Goal: Task Accomplishment & Management: Manage account settings

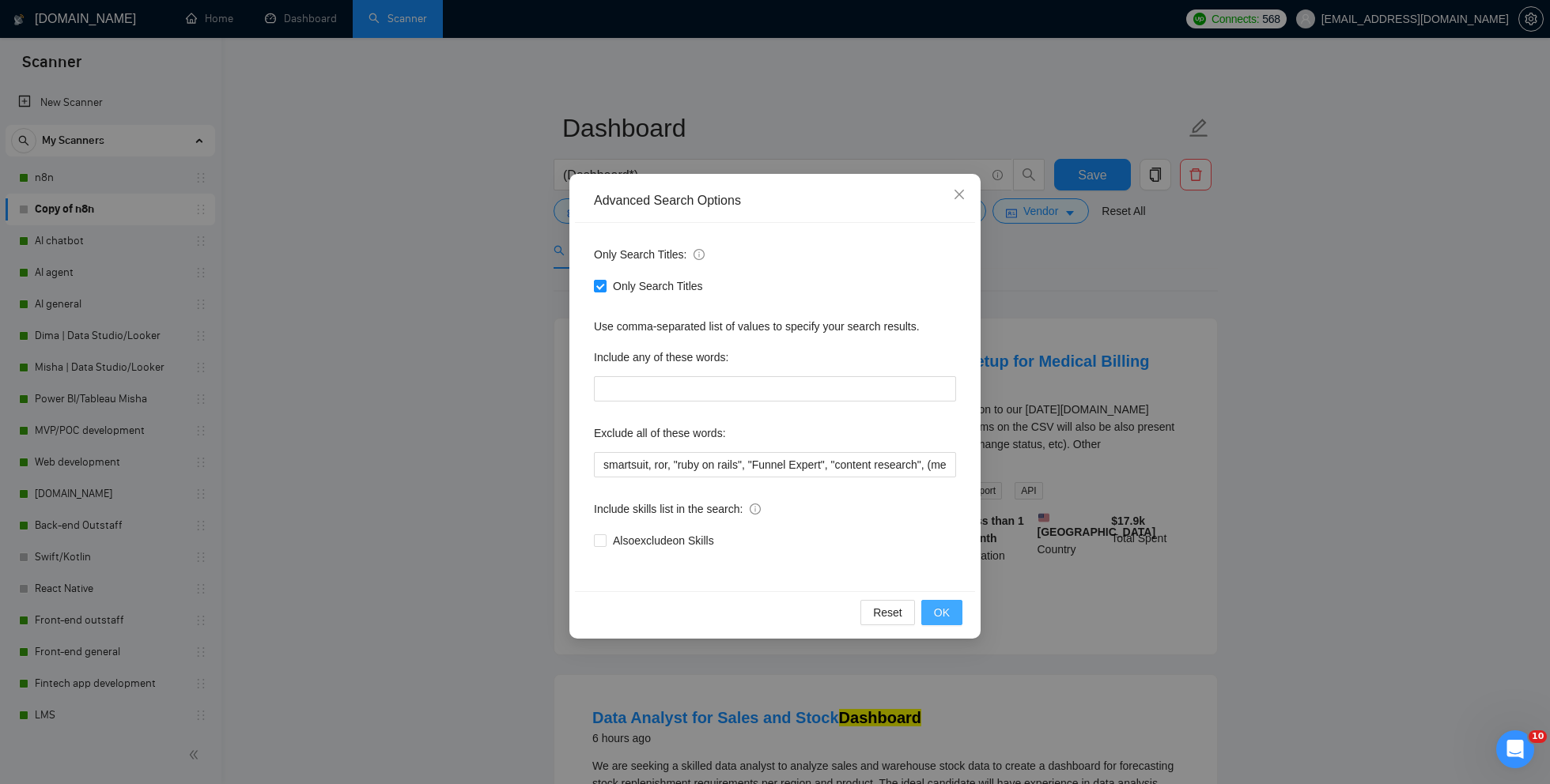
click at [945, 608] on span "OK" at bounding box center [941, 612] width 16 height 17
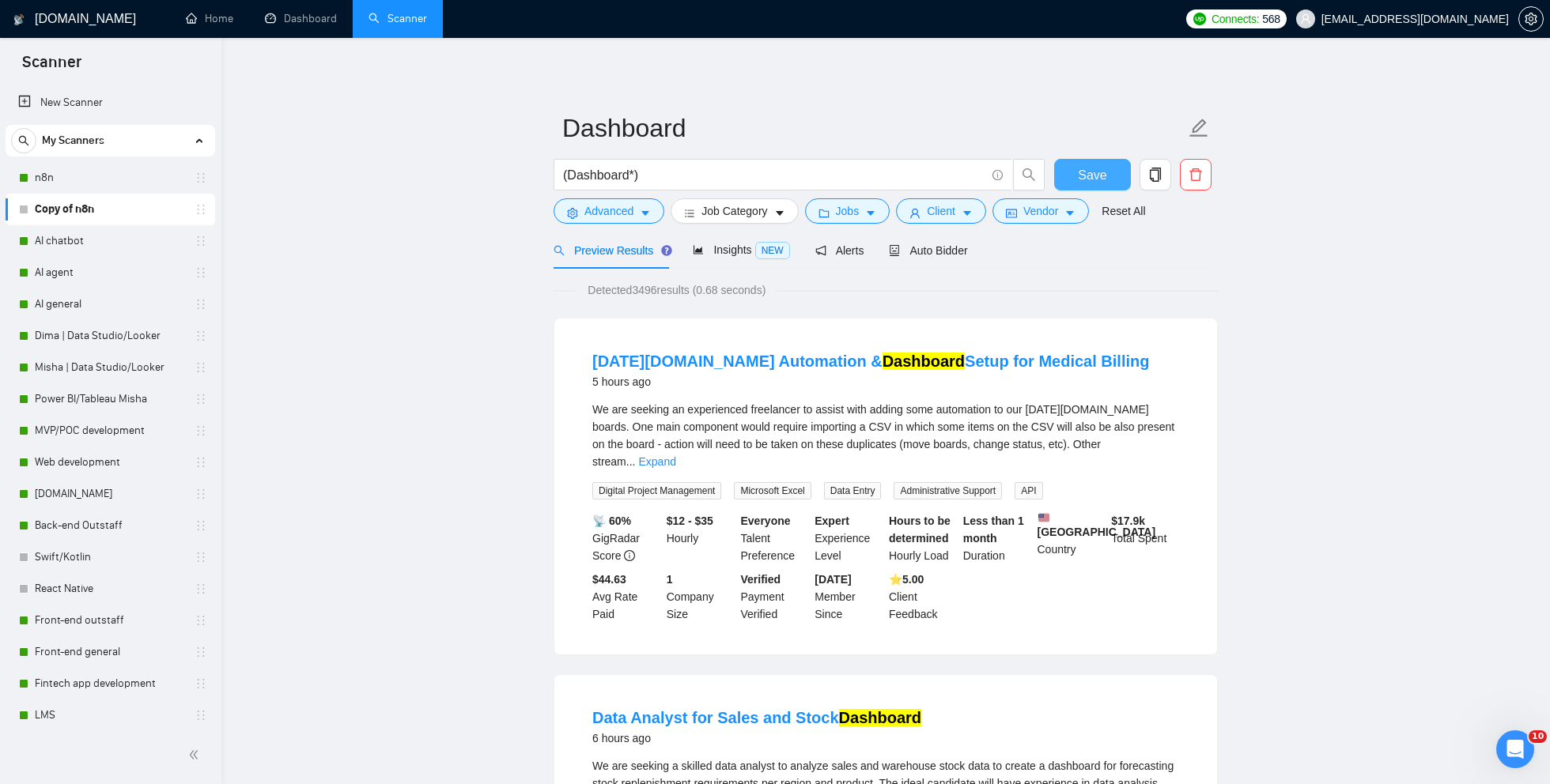
click at [1076, 174] on button "Save" at bounding box center [1092, 175] width 77 height 32
click at [936, 246] on span "Auto Bidder" at bounding box center [928, 250] width 78 height 12
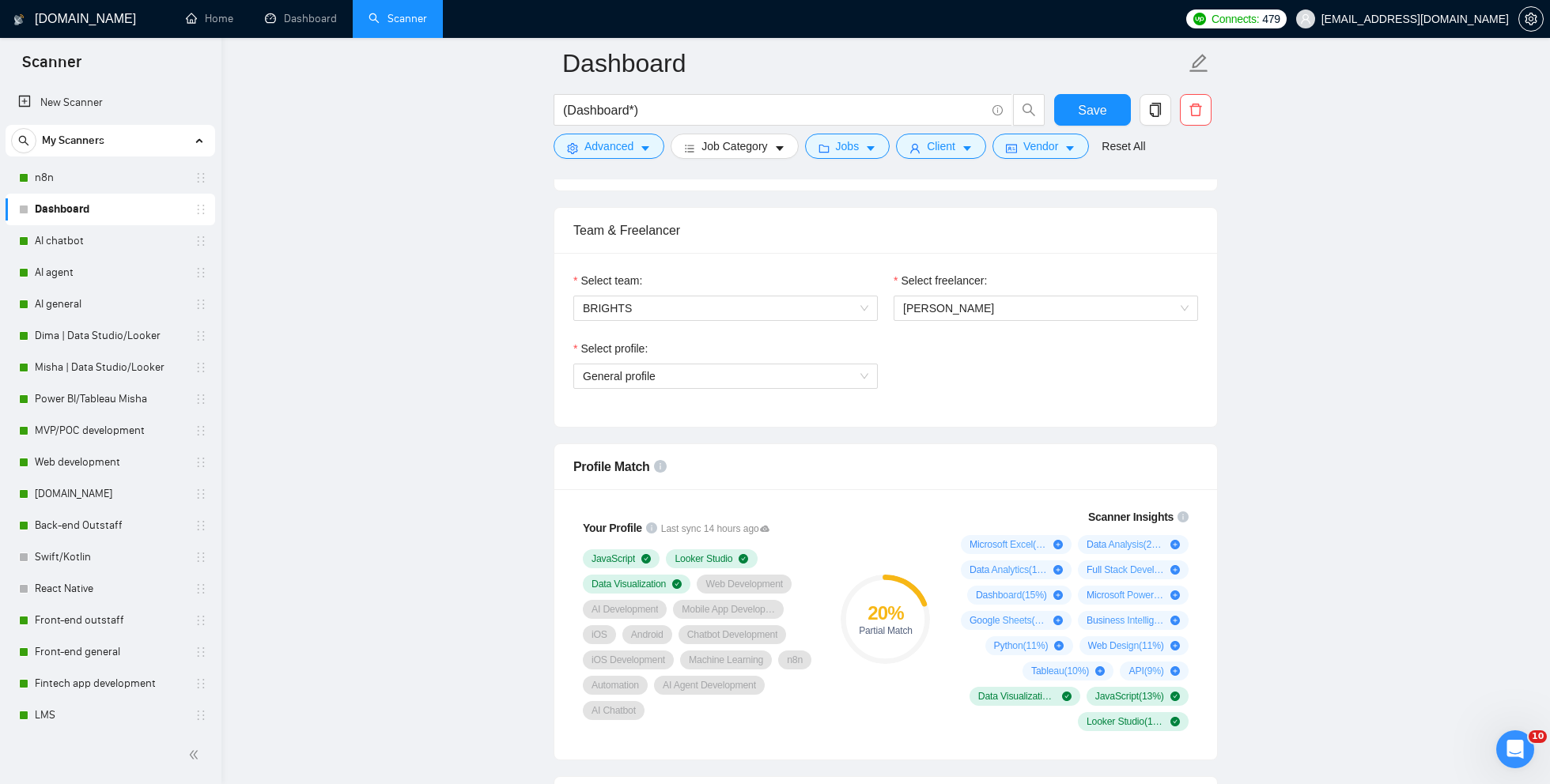
scroll to position [767, 0]
click at [955, 305] on span "[PERSON_NAME]" at bounding box center [948, 306] width 91 height 12
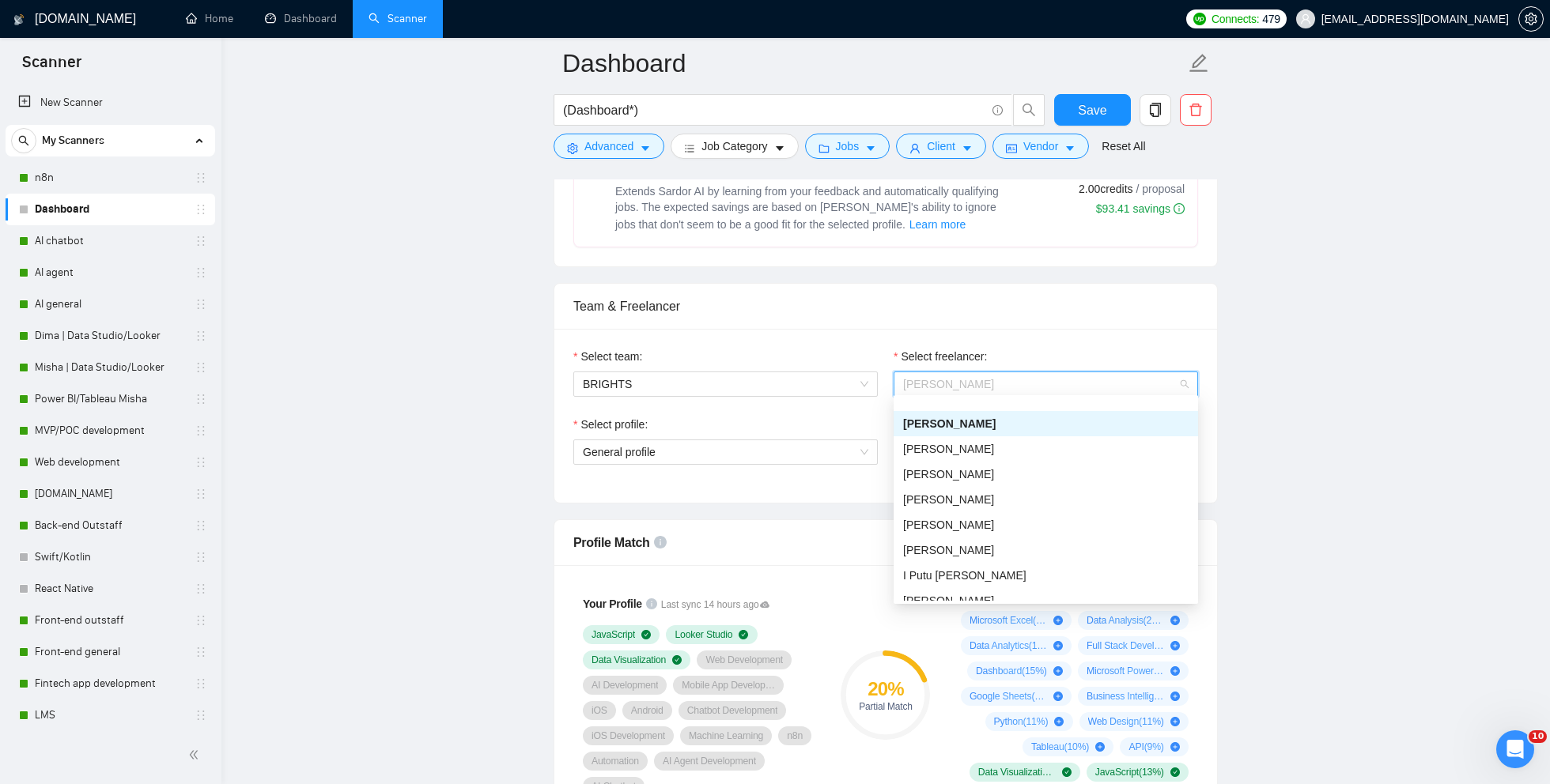
scroll to position [0, 0]
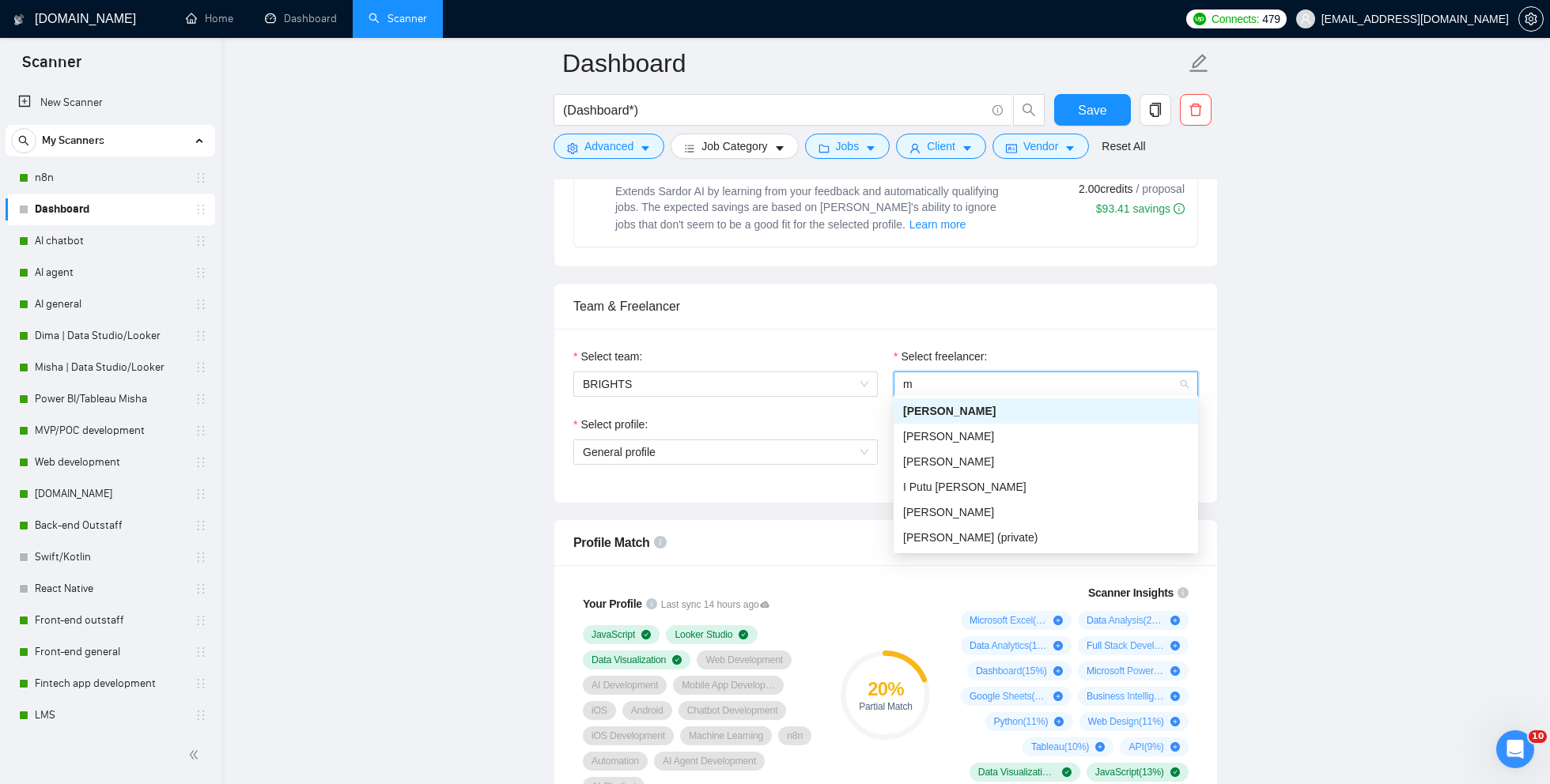
type input "my"
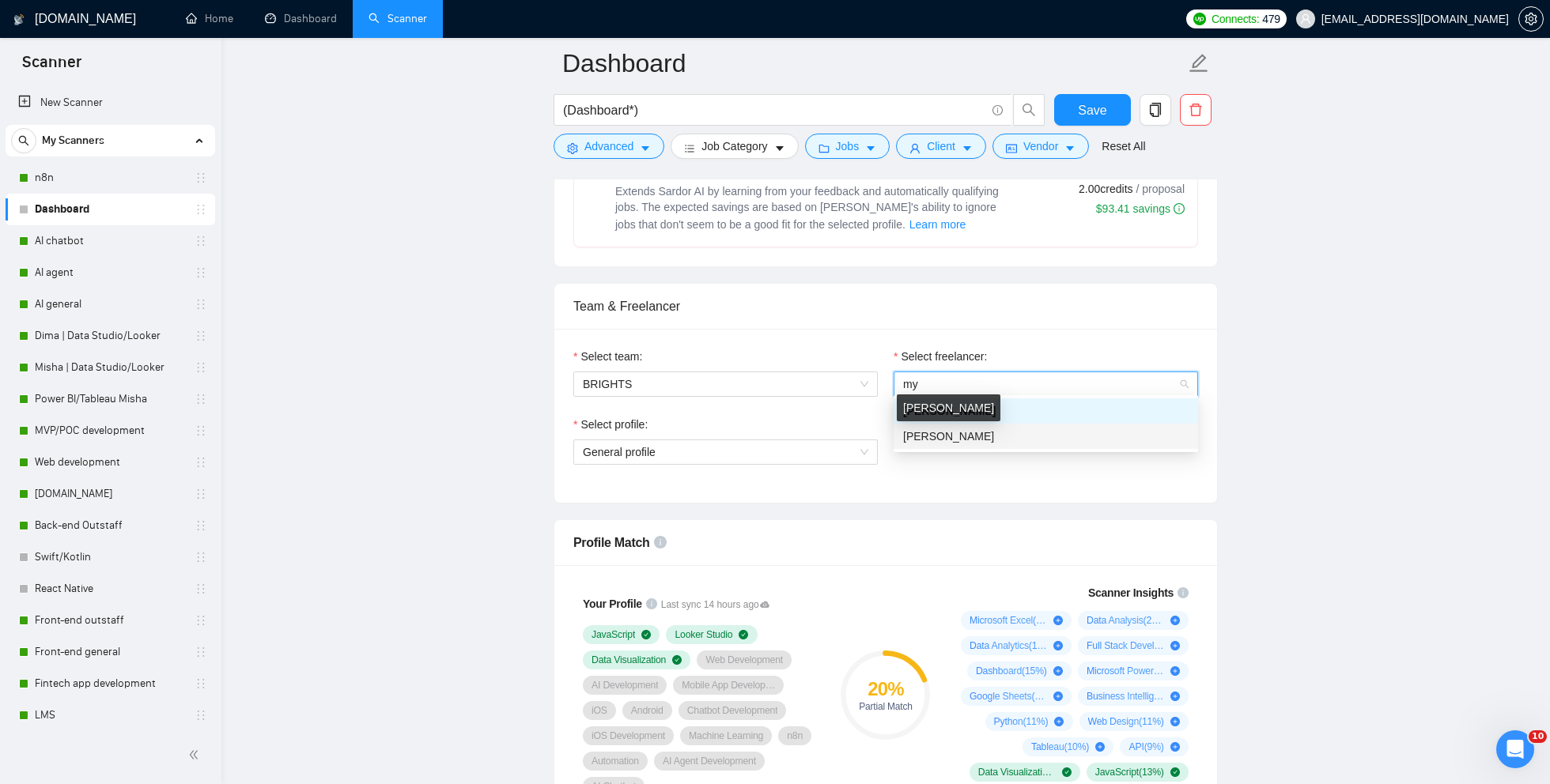
click at [994, 434] on span "[PERSON_NAME]" at bounding box center [948, 435] width 91 height 12
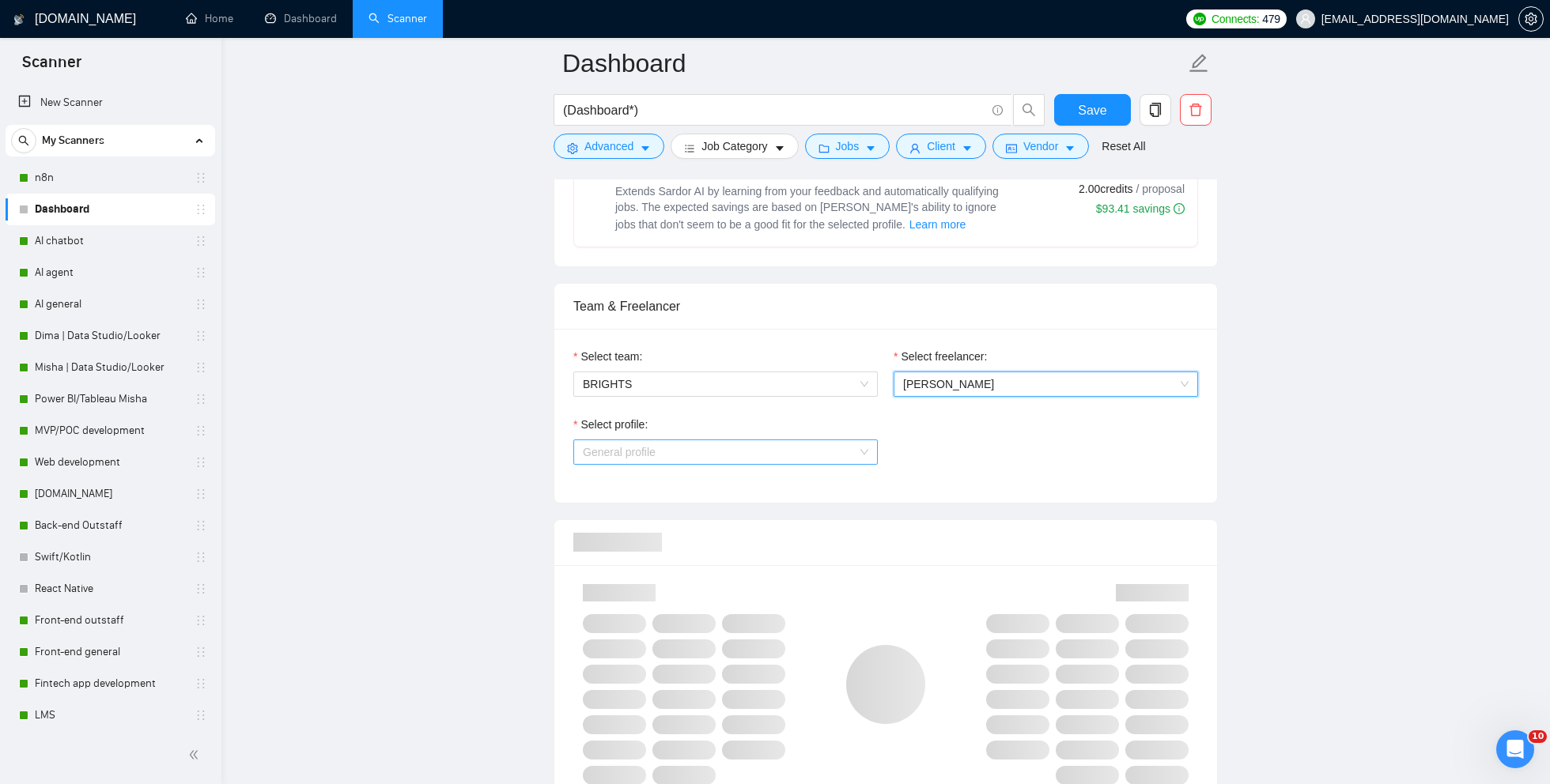
click at [700, 447] on span "General profile" at bounding box center [725, 452] width 285 height 24
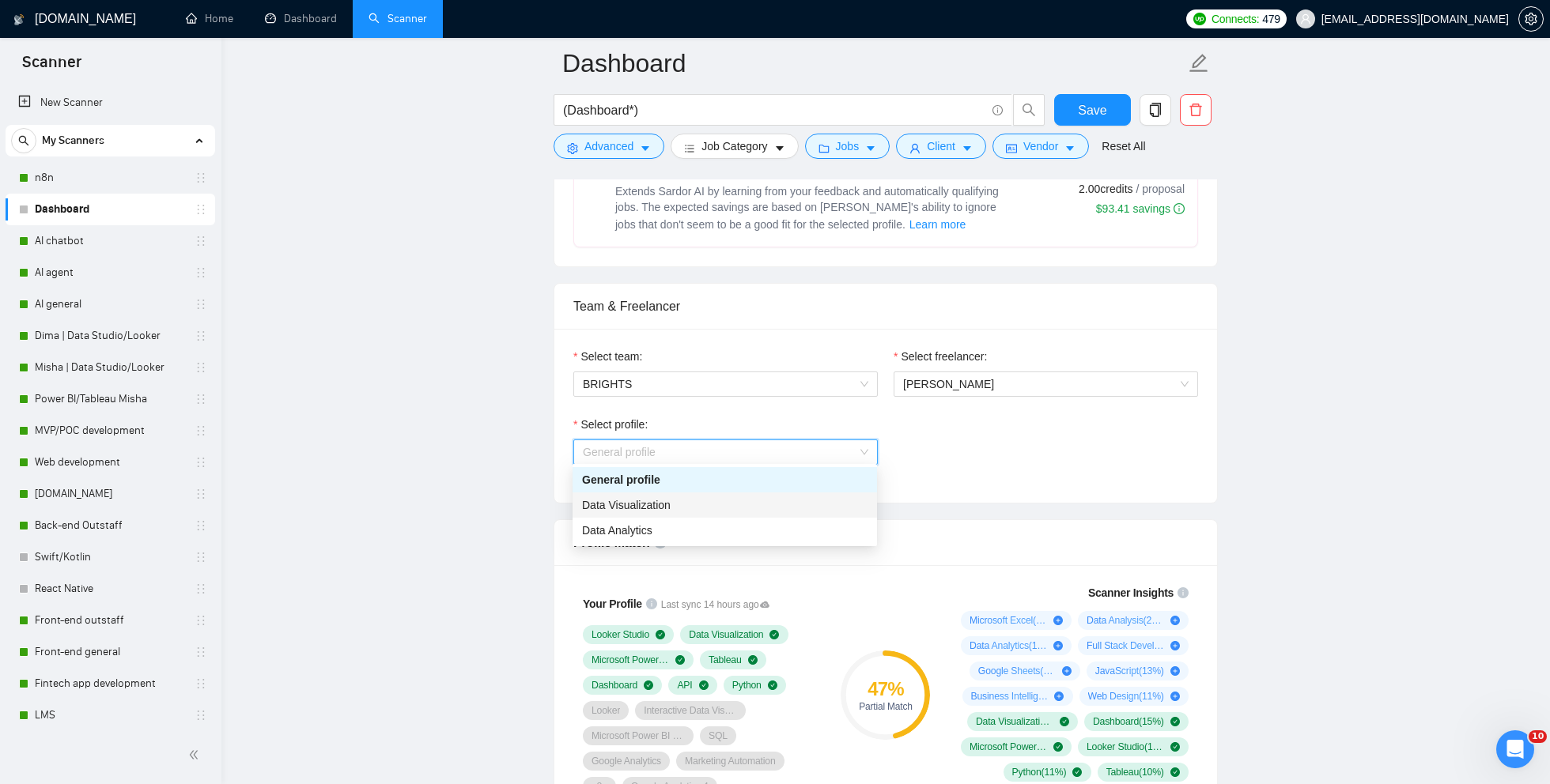
click at [659, 503] on span "Data Visualization" at bounding box center [626, 505] width 88 height 12
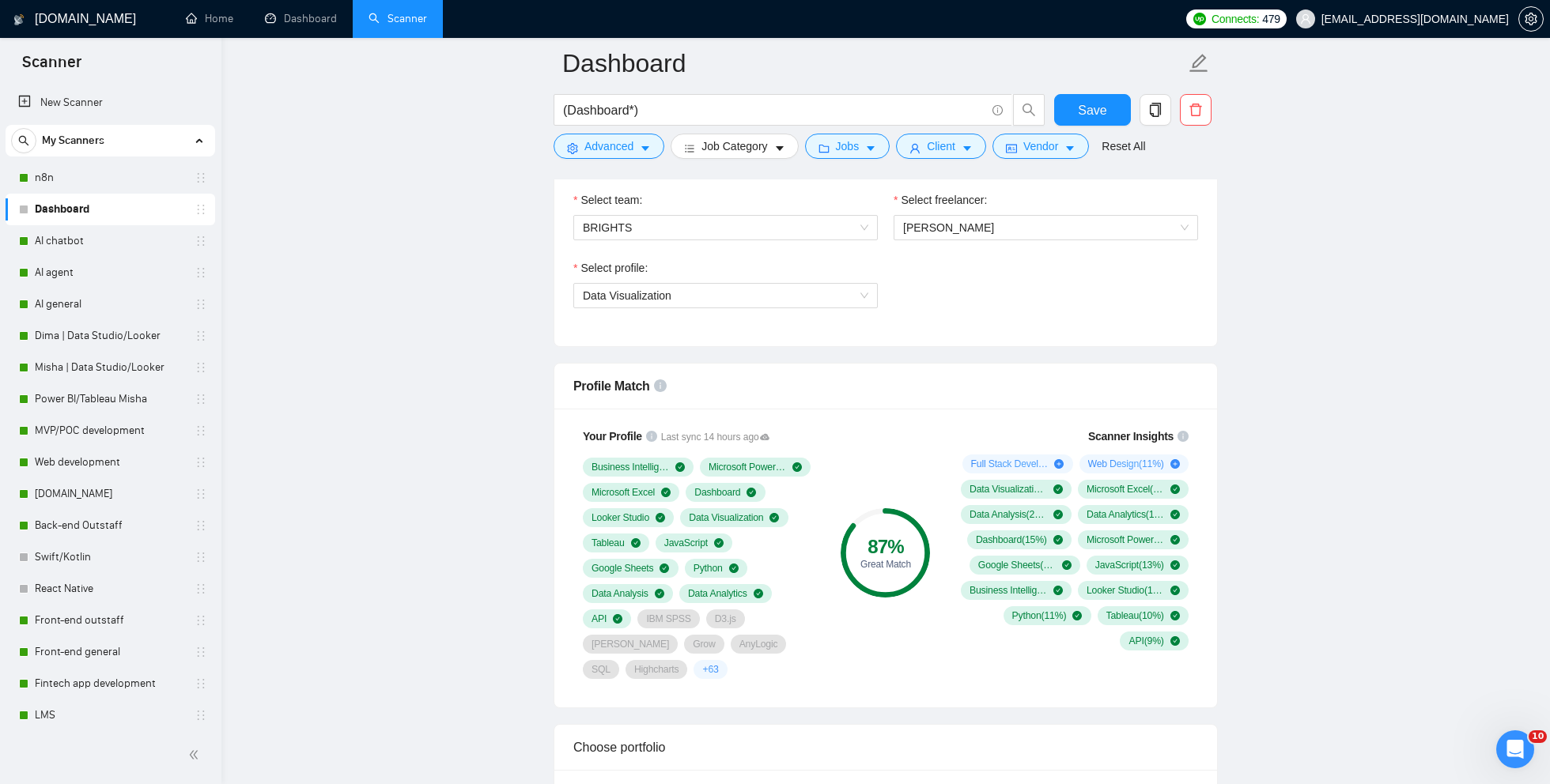
scroll to position [848, 0]
click at [634, 290] on span "Data Visualization" at bounding box center [627, 293] width 88 height 12
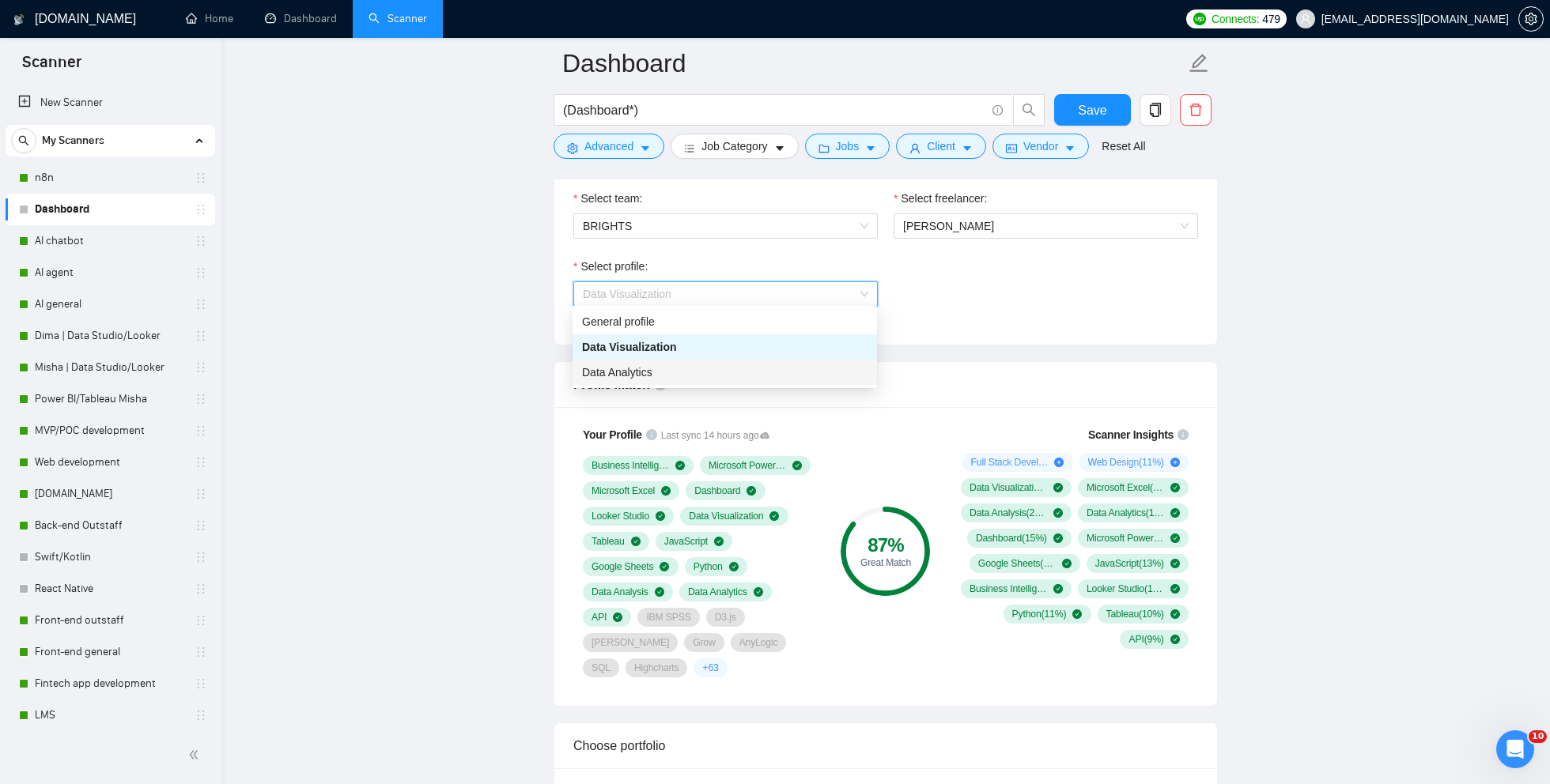
click at [631, 373] on span "Data Analytics" at bounding box center [617, 372] width 70 height 12
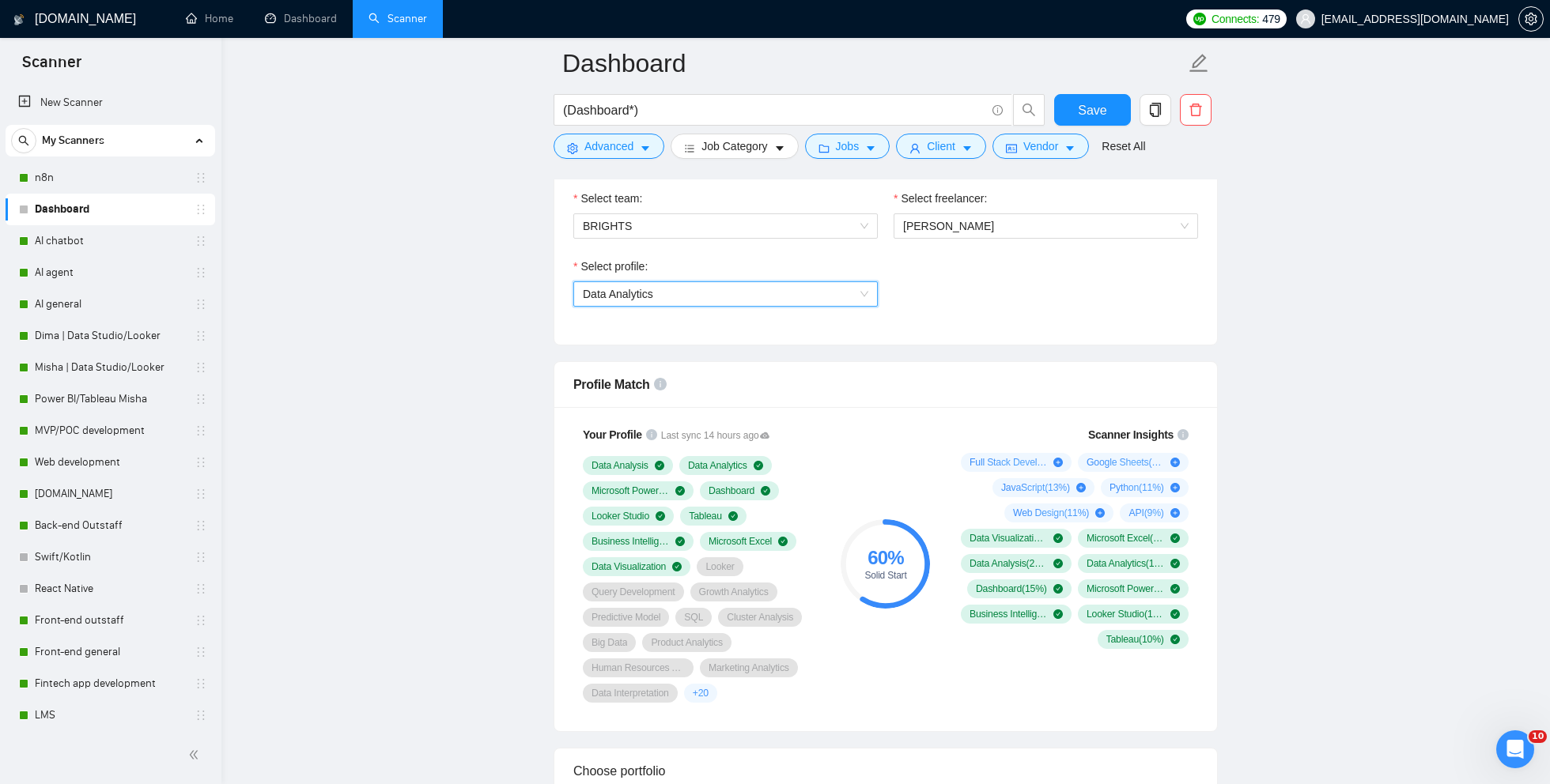
click at [610, 289] on span "Data Analytics" at bounding box center [618, 293] width 70 height 12
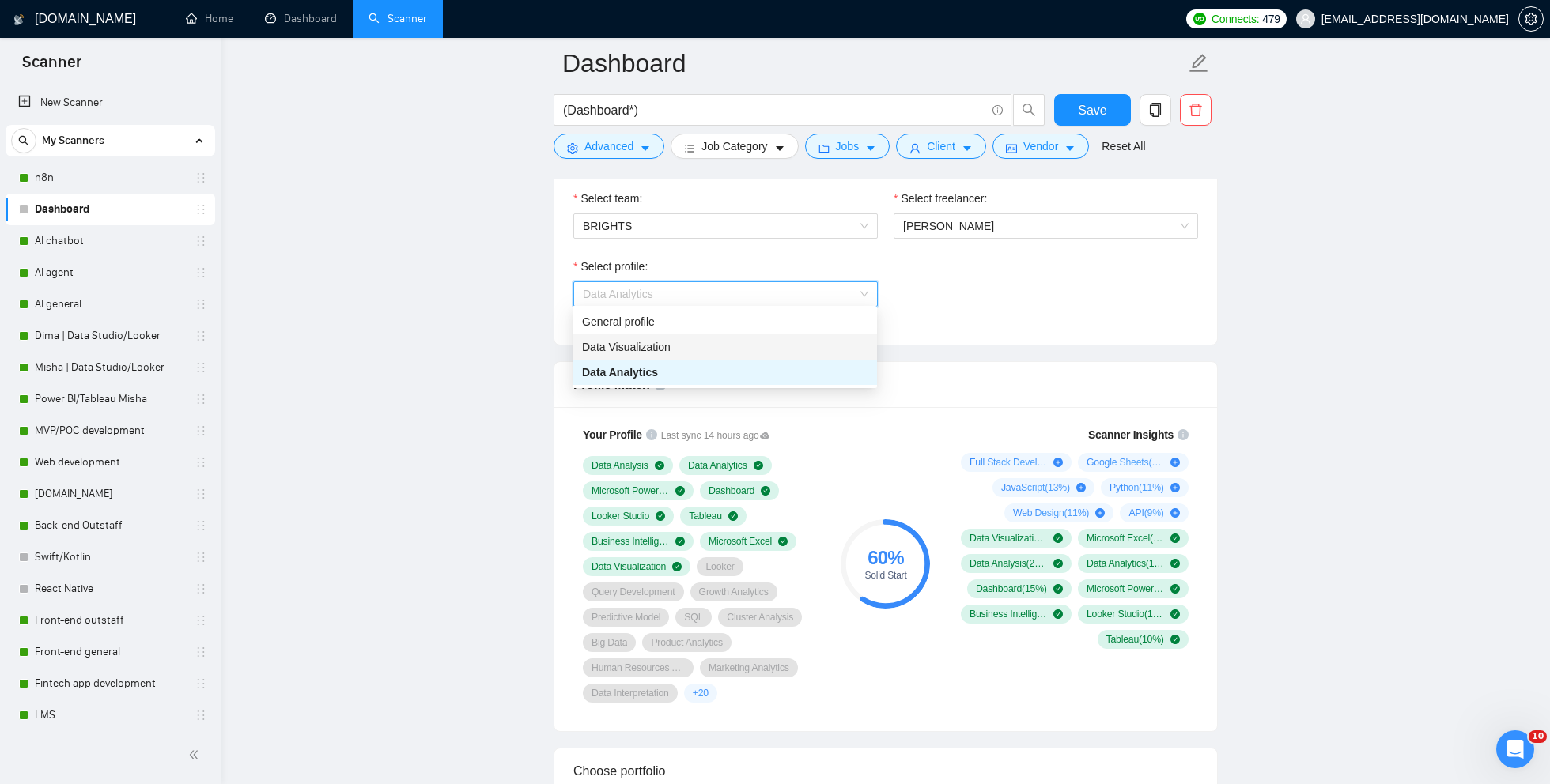
click at [605, 345] on span "Data Visualization" at bounding box center [626, 346] width 88 height 12
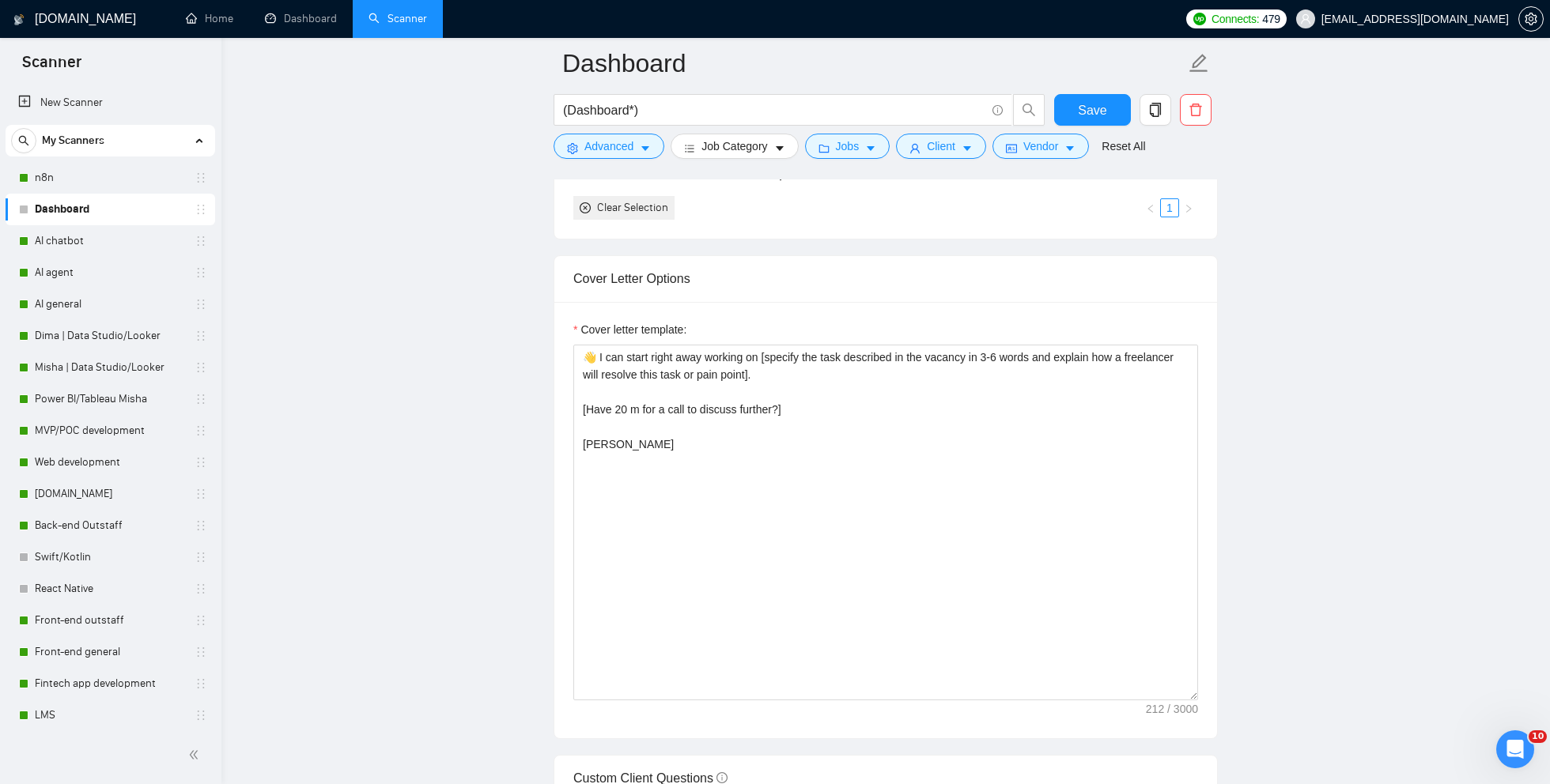
scroll to position [1624, 0]
click at [1078, 111] on button "Save" at bounding box center [1092, 109] width 77 height 32
click at [119, 340] on link "Dima | Data Studio/Looker" at bounding box center [110, 336] width 150 height 32
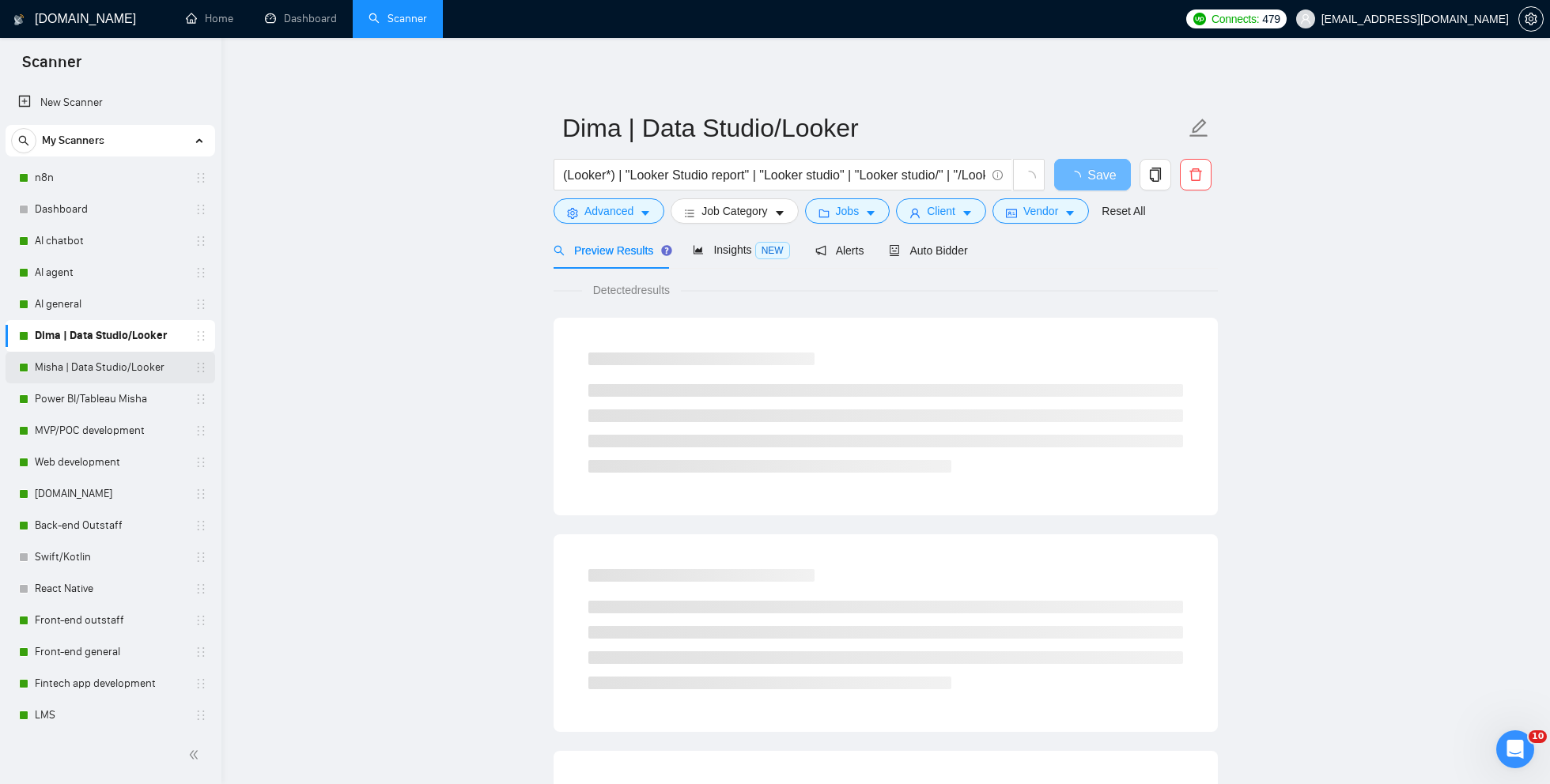
click at [141, 366] on link "Misha | Data Studio/Looker" at bounding box center [110, 368] width 150 height 32
click at [948, 258] on div "Auto Bidder" at bounding box center [928, 250] width 78 height 17
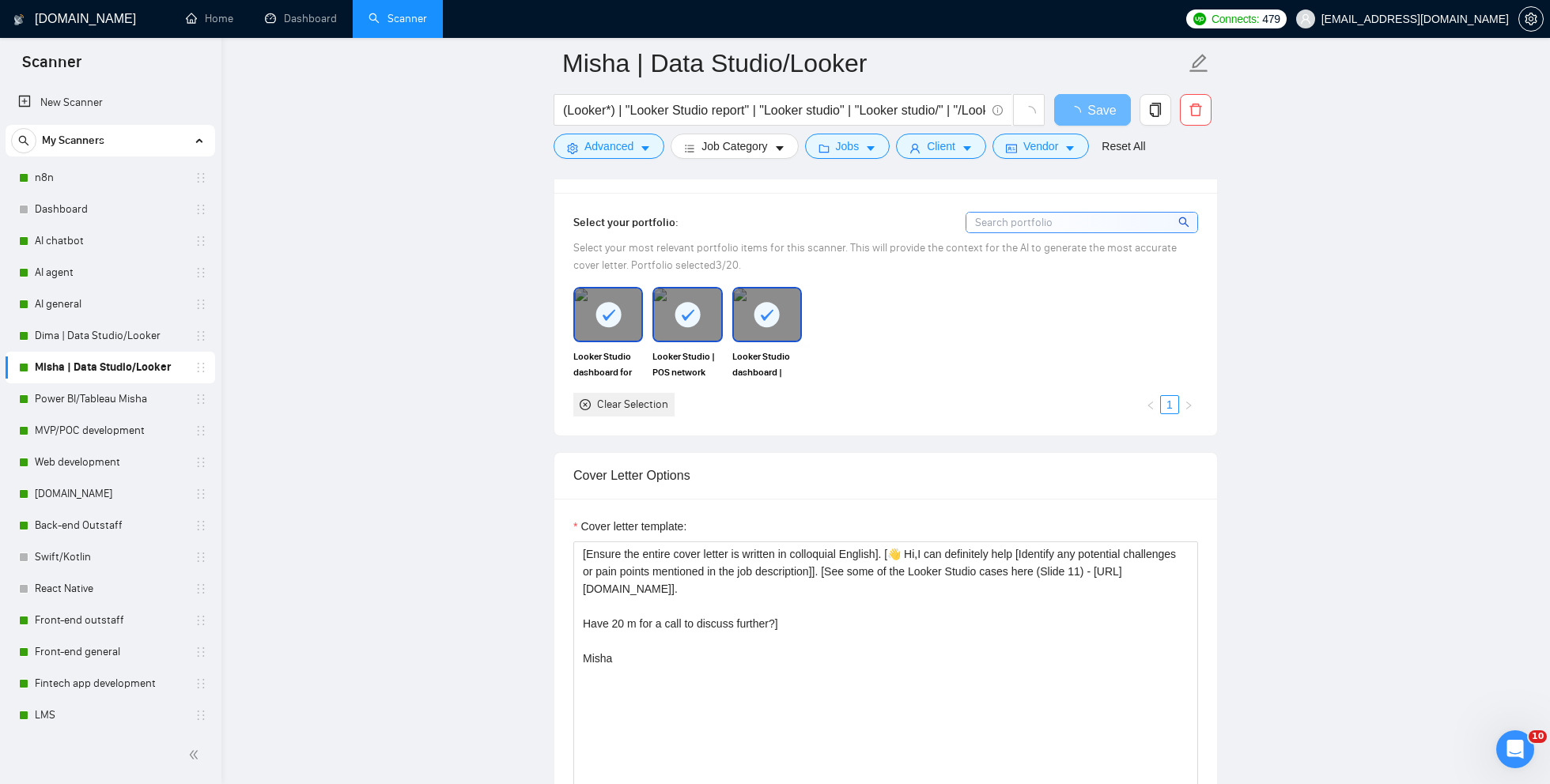
scroll to position [1462, 0]
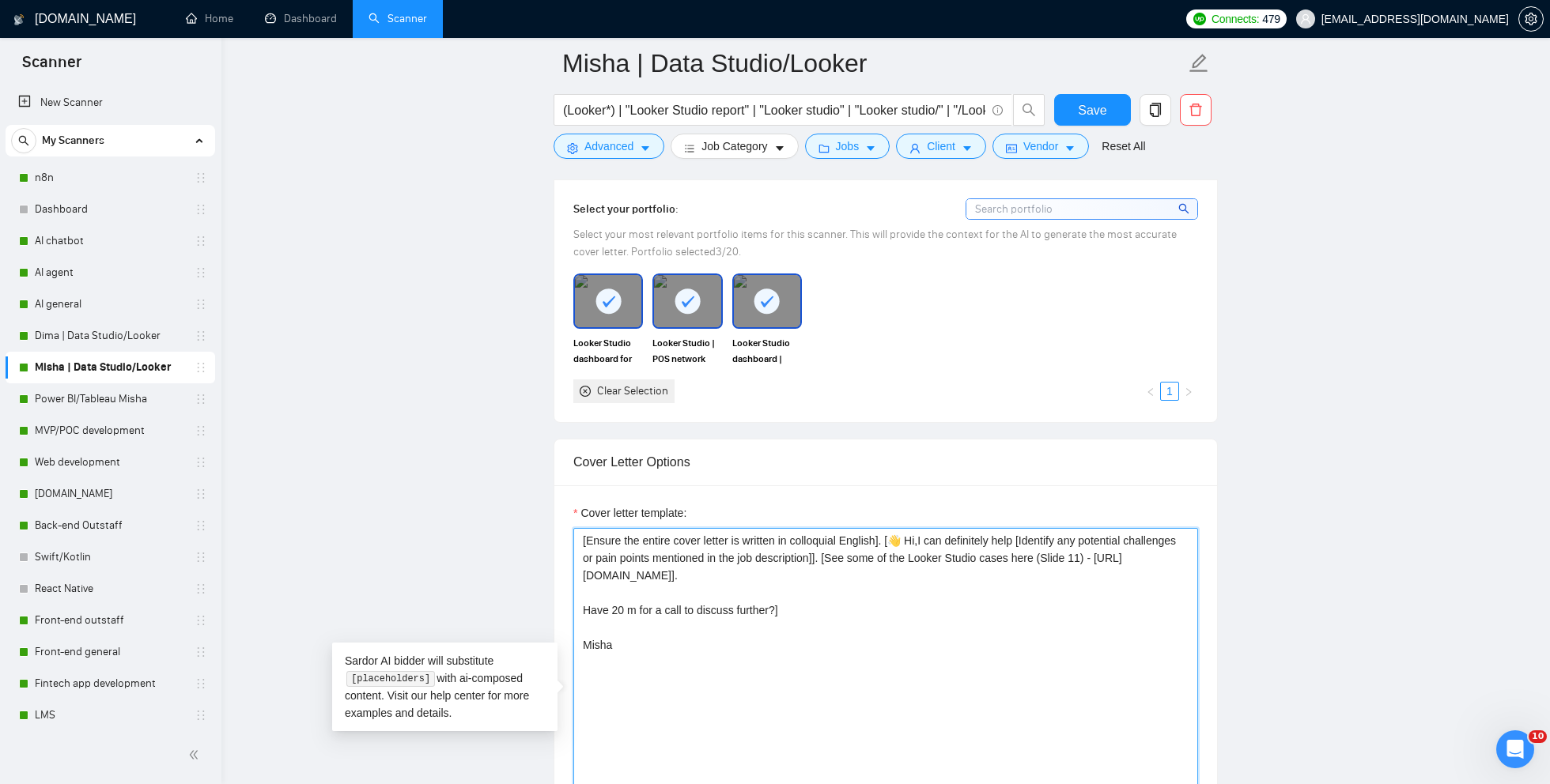
drag, startPoint x: 627, startPoint y: 653, endPoint x: 546, endPoint y: 501, distance: 172.2
click at [36, 202] on link "Dashboard" at bounding box center [110, 209] width 150 height 32
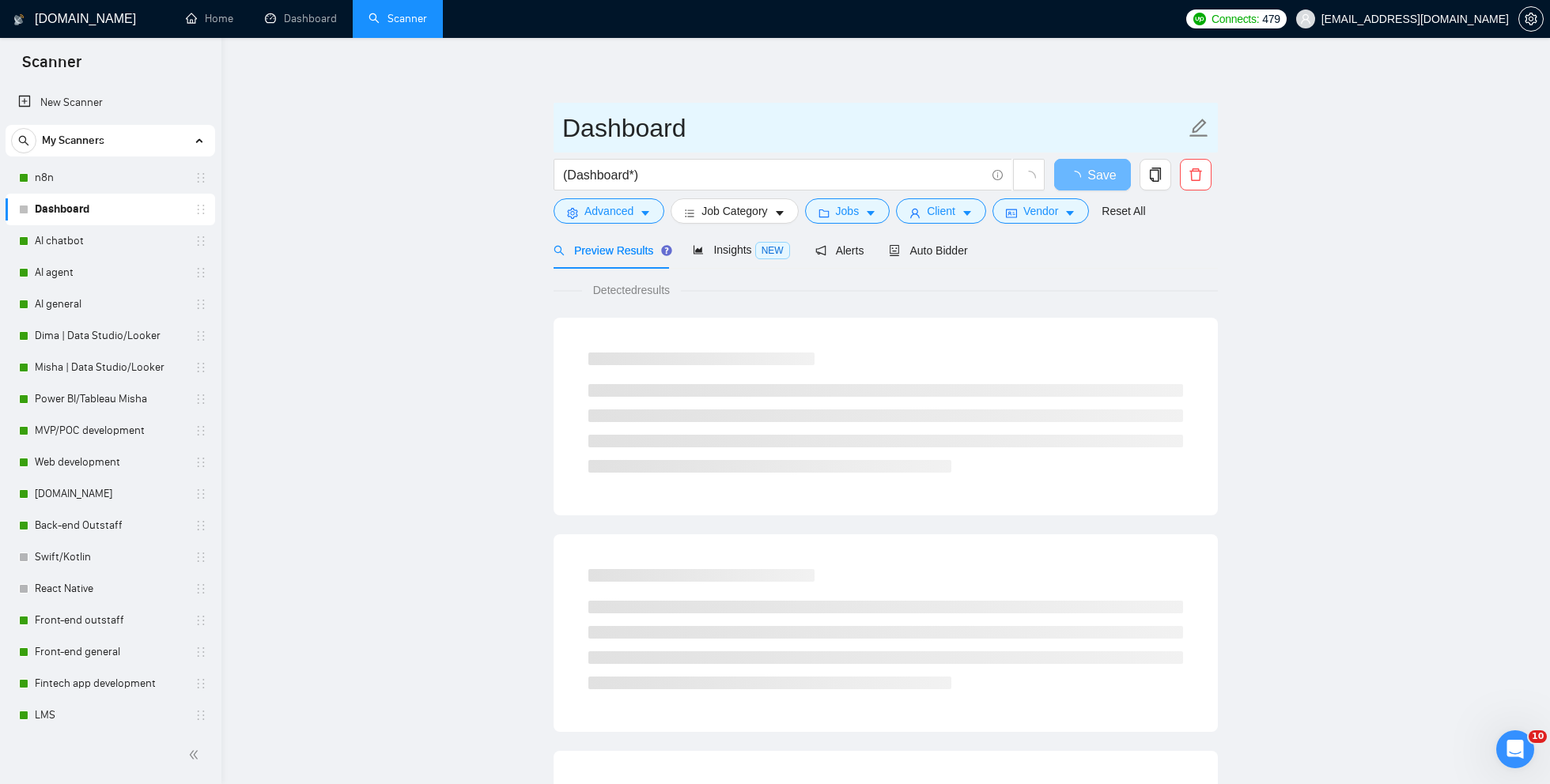
click at [730, 131] on input "Dashboard" at bounding box center [873, 128] width 623 height 39
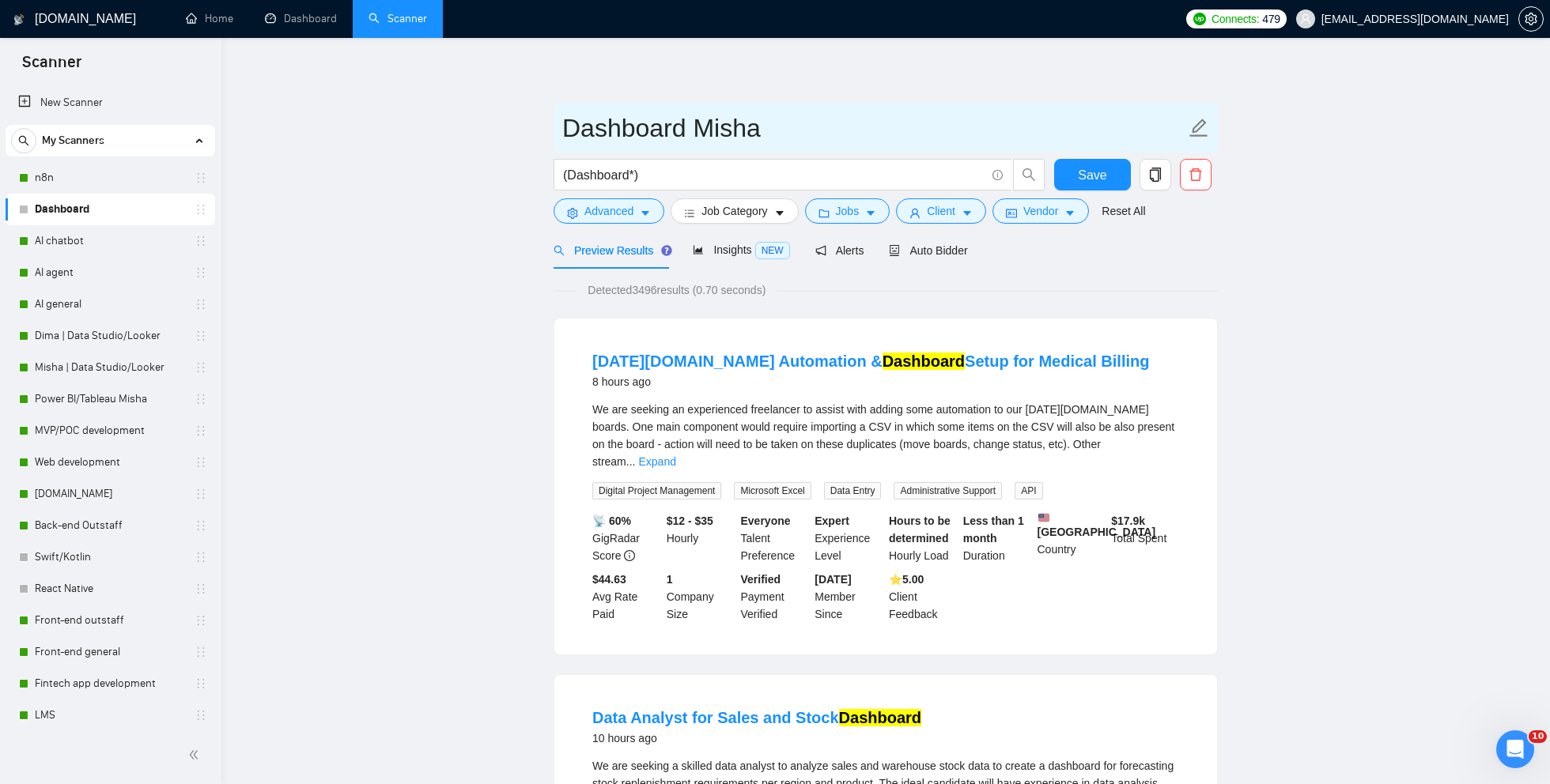
type input "Dashboard Misha"
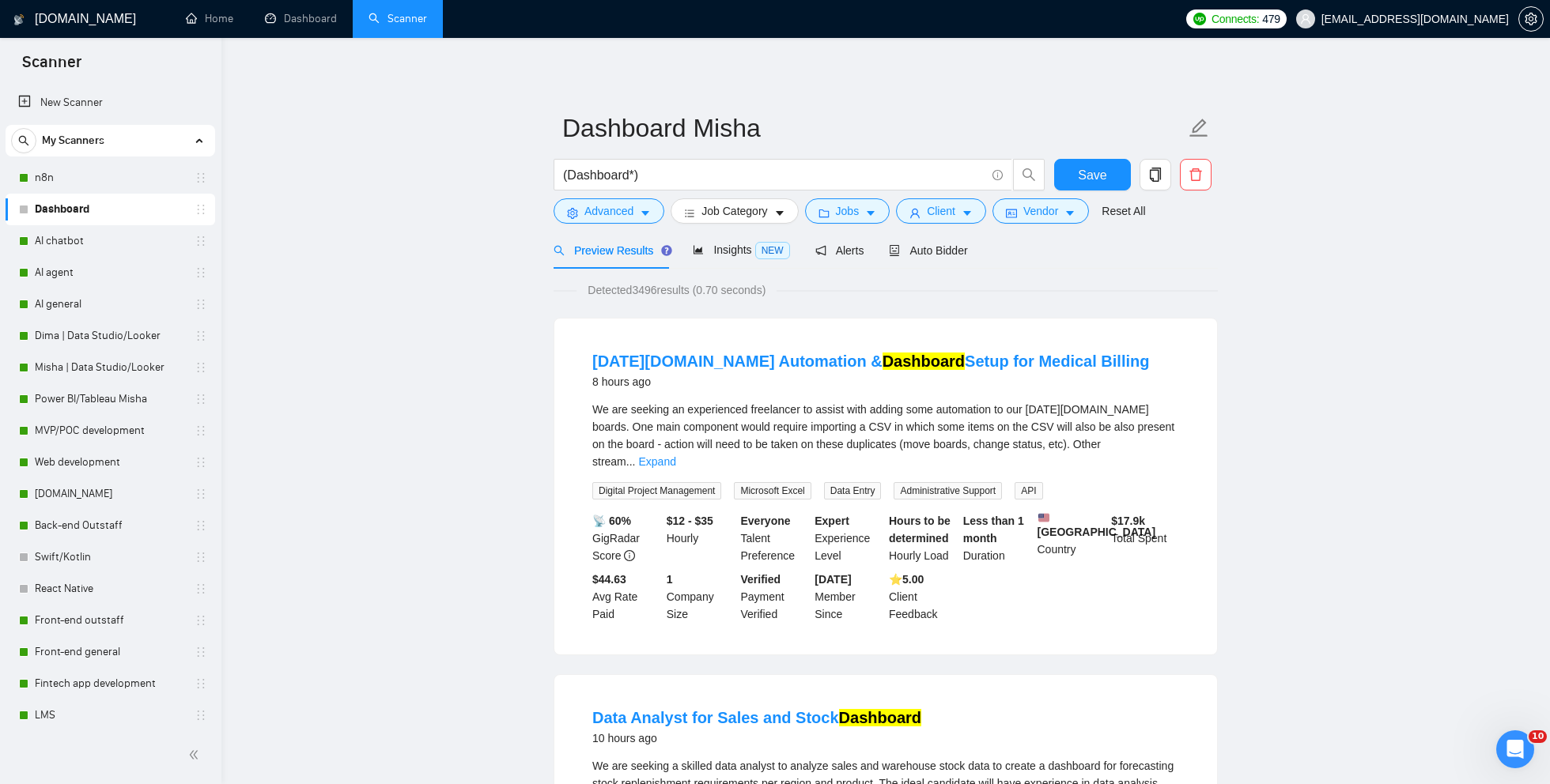
click at [887, 257] on div "Preview Results Insights NEW Alerts Auto Bidder" at bounding box center [760, 250] width 414 height 37
click at [932, 256] on span "Auto Bidder" at bounding box center [928, 250] width 78 height 12
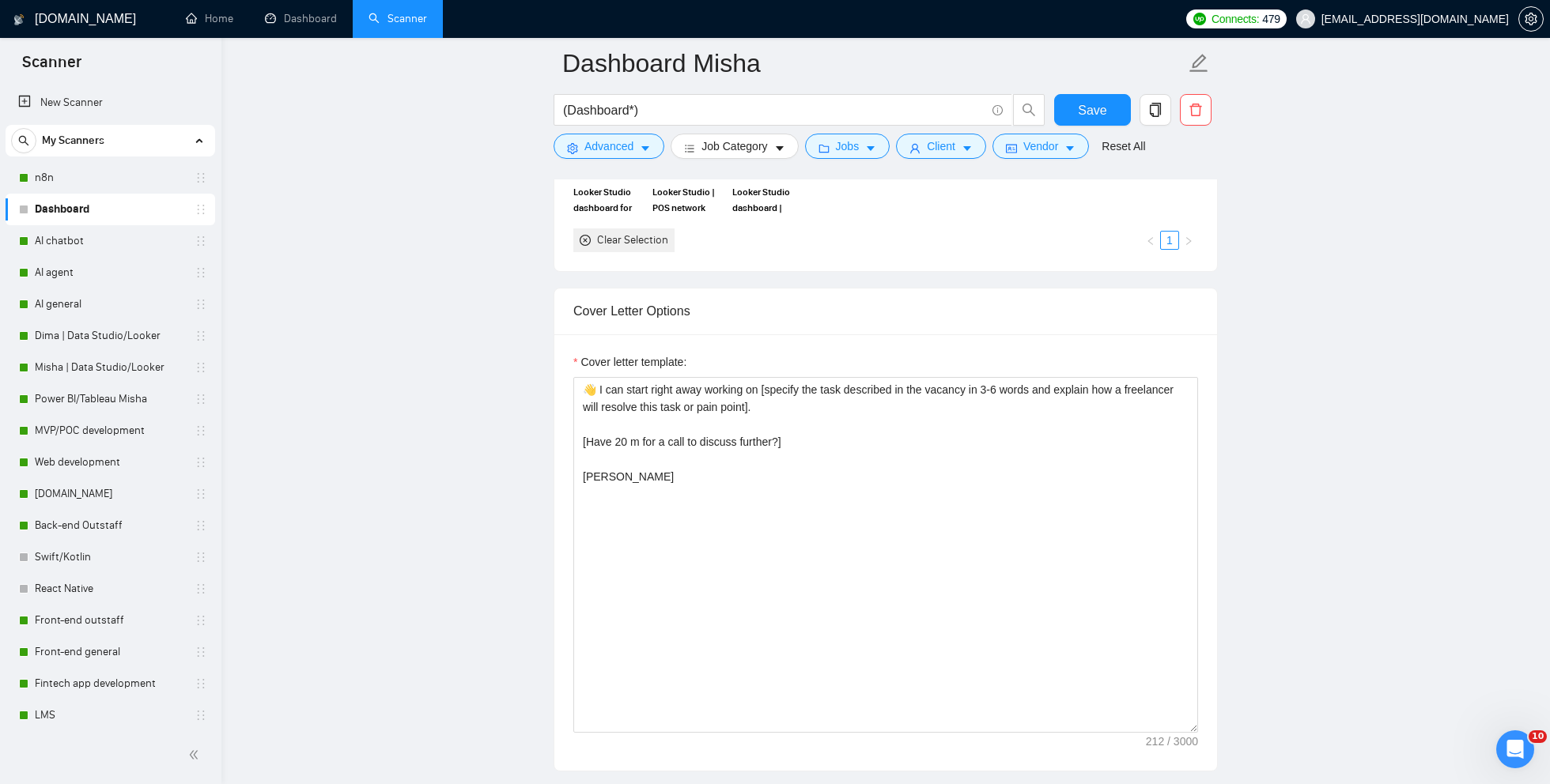
scroll to position [1856, 0]
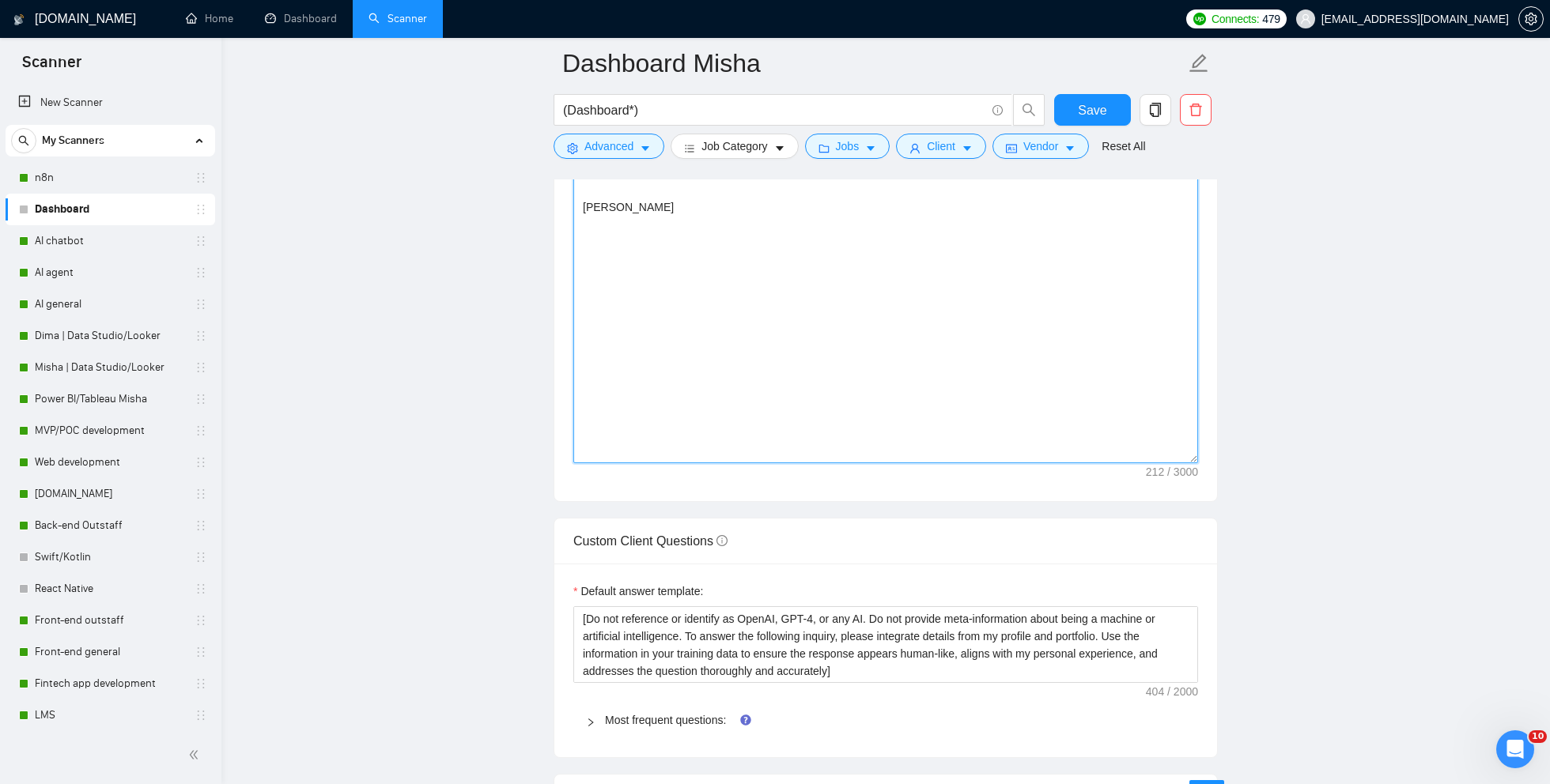
click at [648, 316] on textarea "👋 I can start right away working on [specify the task described in the vacancy …" at bounding box center [886, 286] width 625 height 356
paste textarea "[Ensure the entire cover letter is written in colloquial English]. [👋 Hi,I can …"
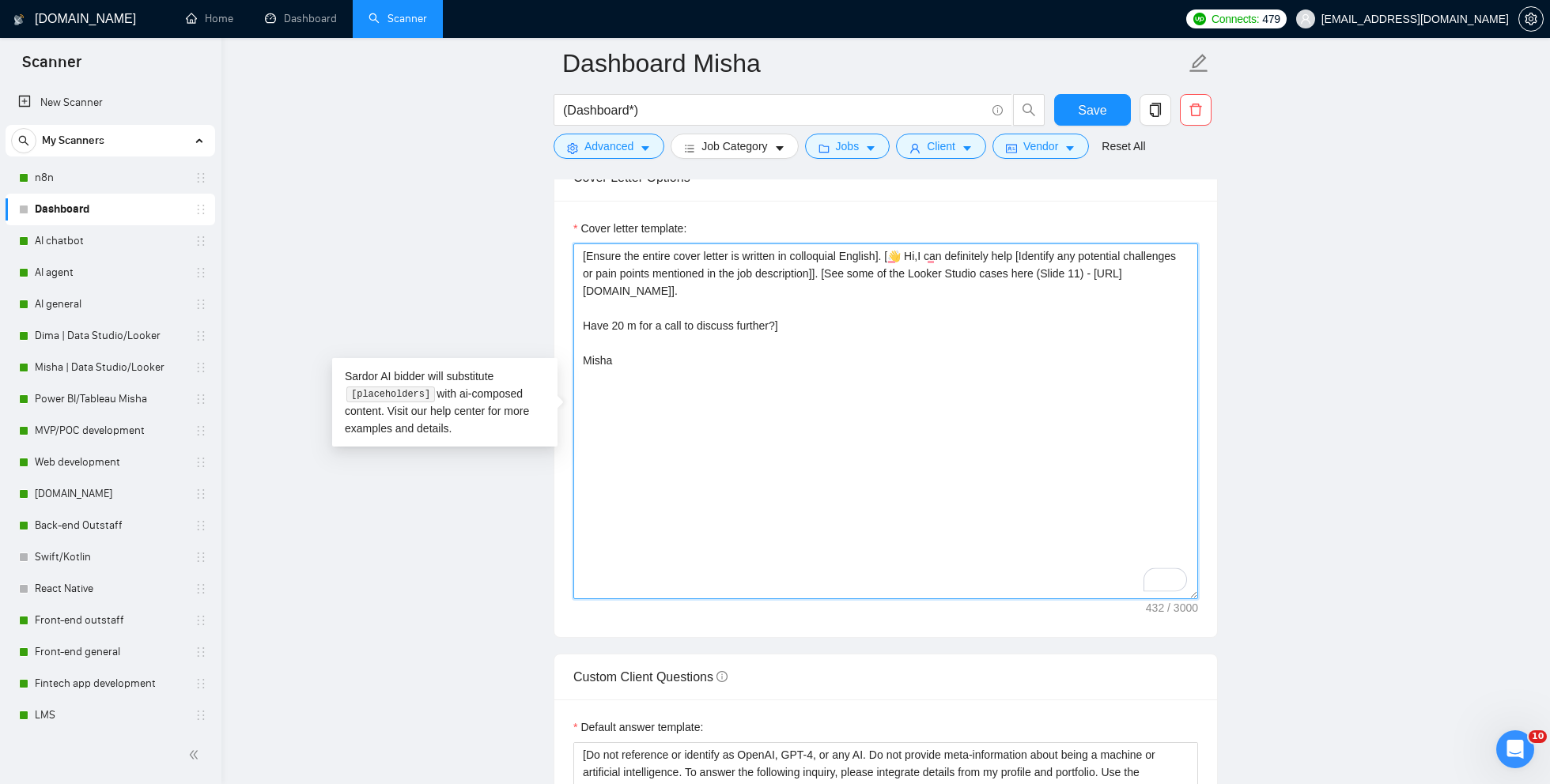
scroll to position [1708, 0]
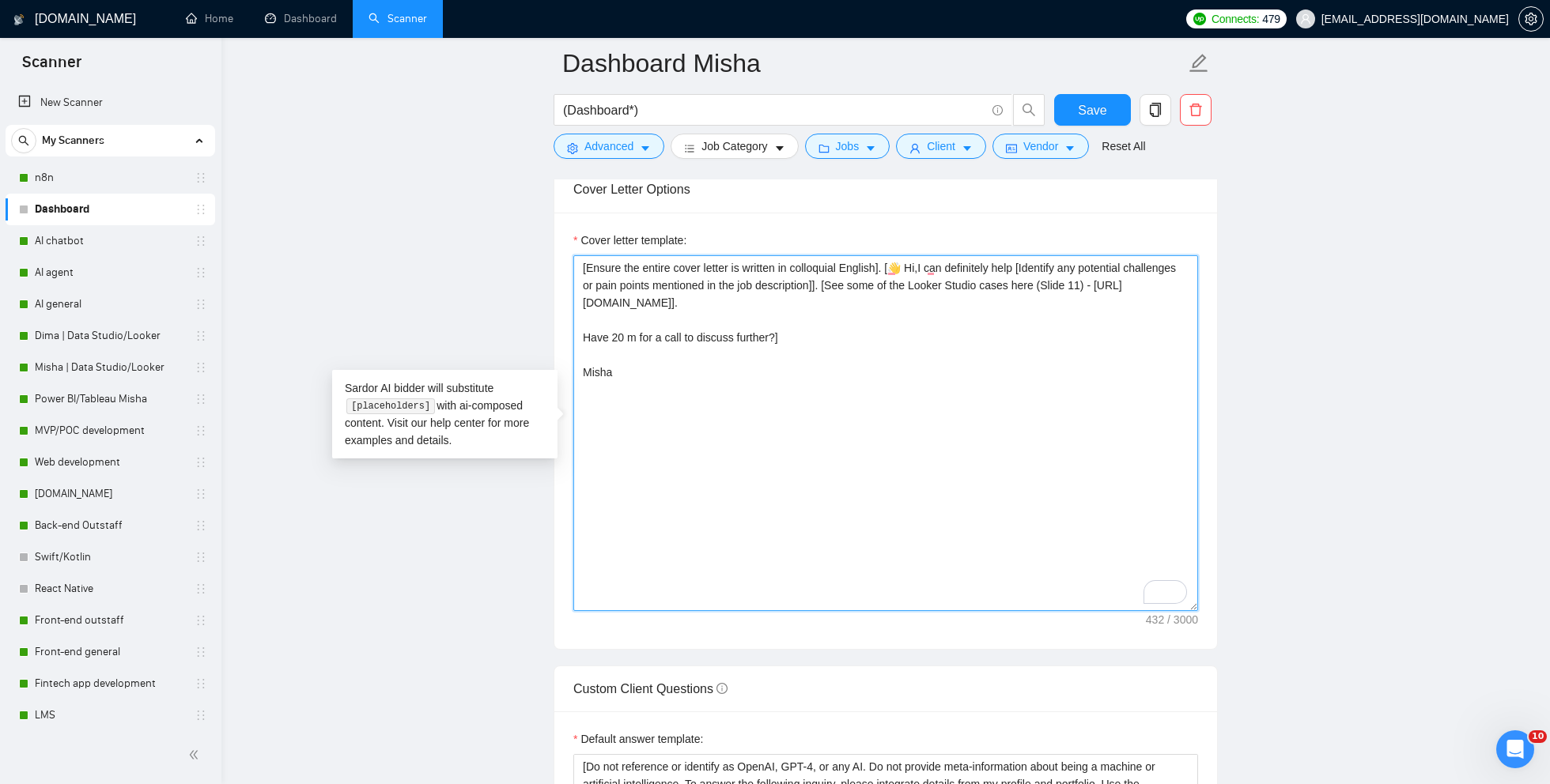
drag, startPoint x: 1052, startPoint y: 278, endPoint x: 1003, endPoint y: 278, distance: 49.0
click at [1003, 281] on textarea "[Ensure the entire cover letter is written in colloquial English]. [👋 Hi,I can …" at bounding box center [886, 434] width 625 height 356
type textarea "[Ensure the entire cover letter is written in colloquial English]. [👋 Hi,I can …"
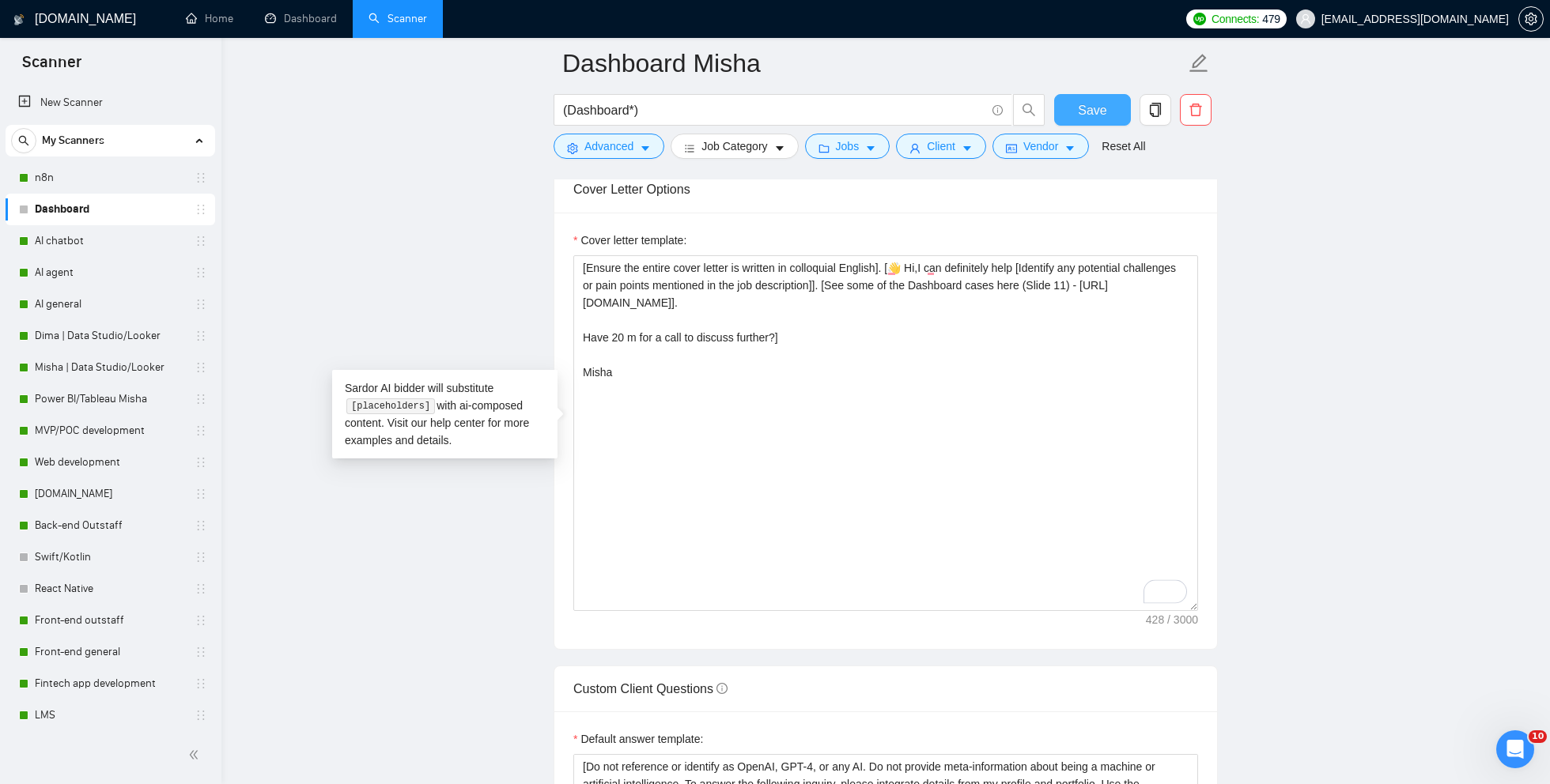
click at [1095, 111] on span "Save" at bounding box center [1092, 110] width 29 height 20
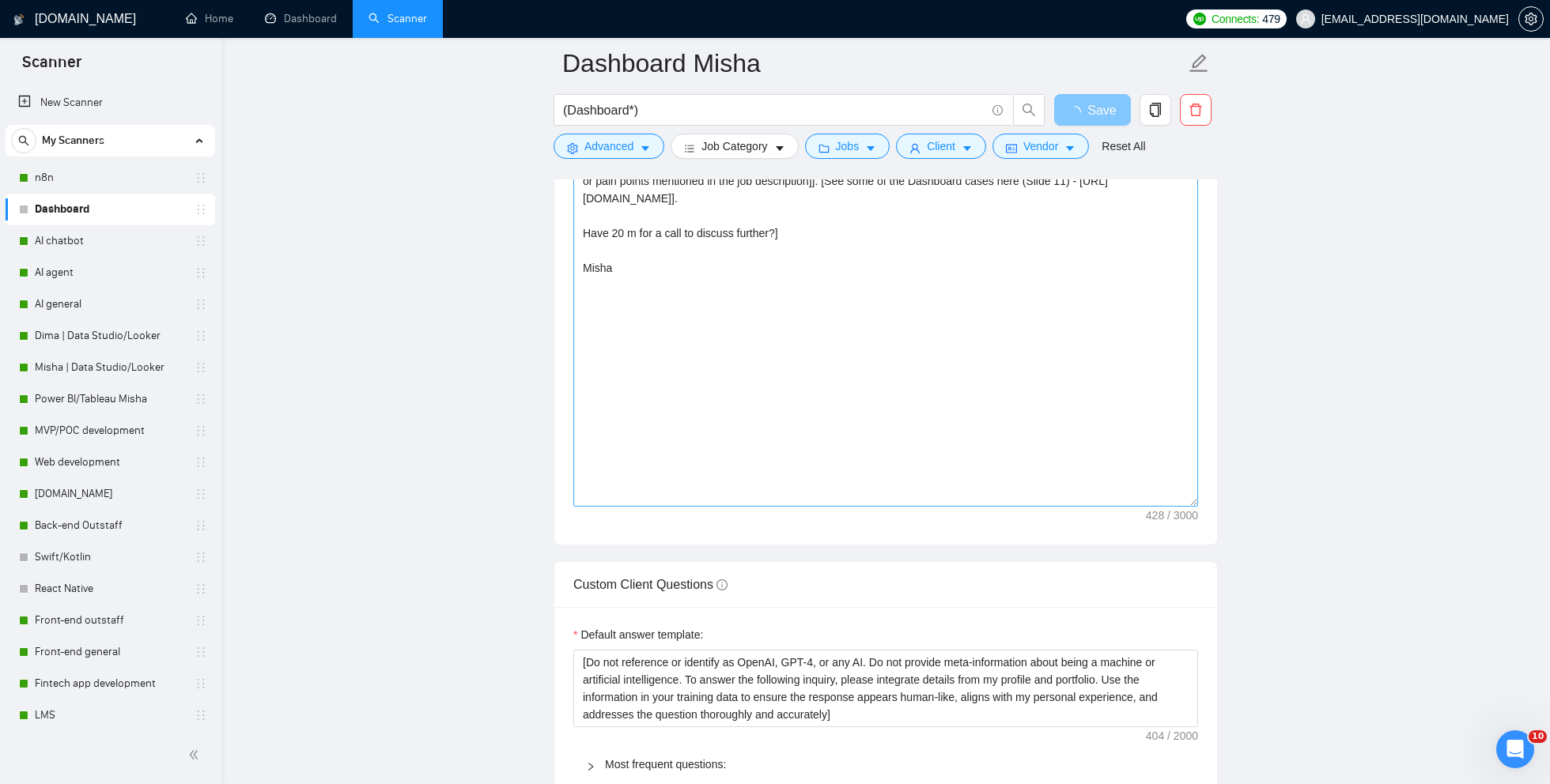
scroll to position [0, 0]
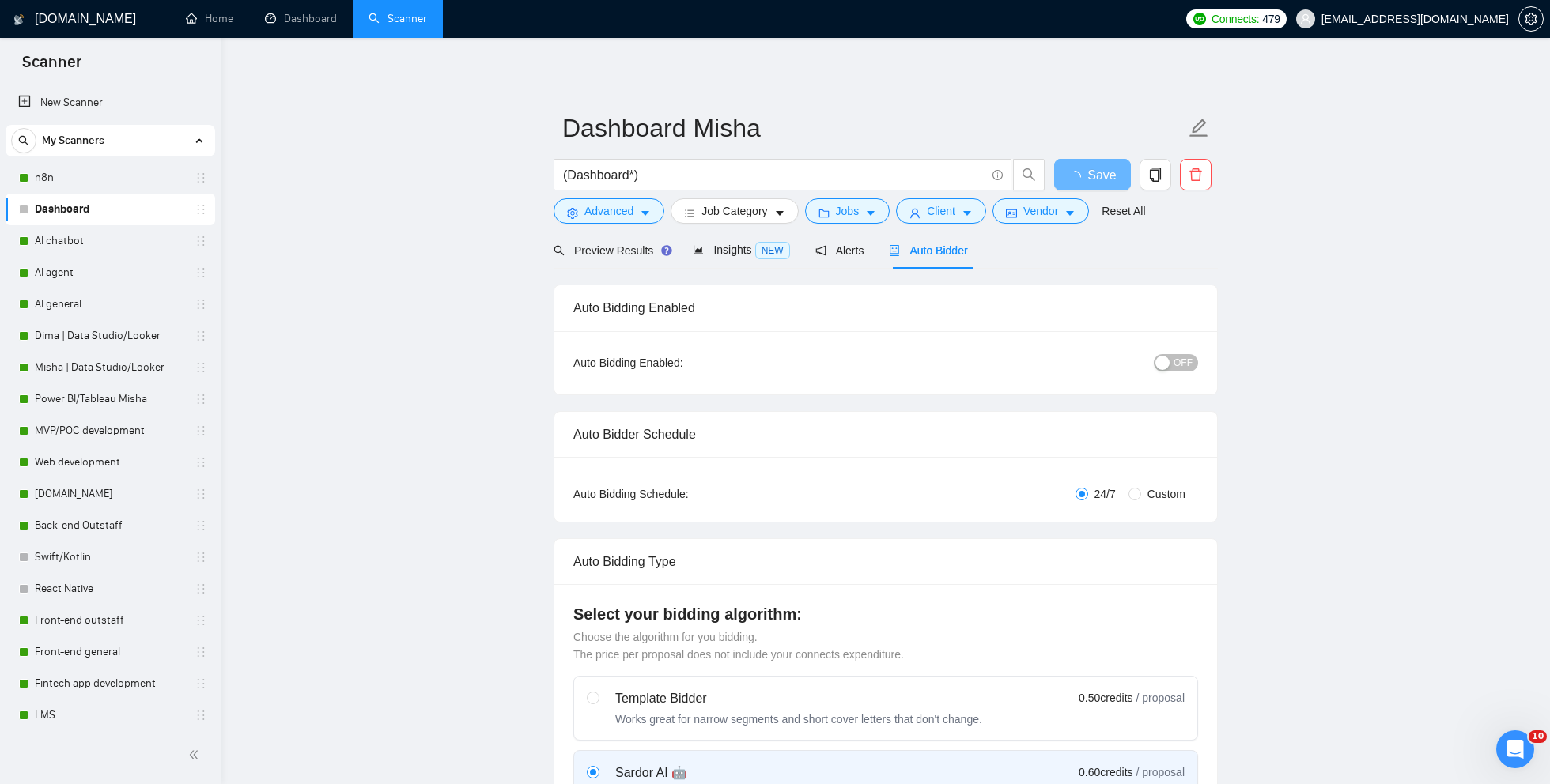
click at [1183, 364] on span "OFF" at bounding box center [1182, 363] width 19 height 17
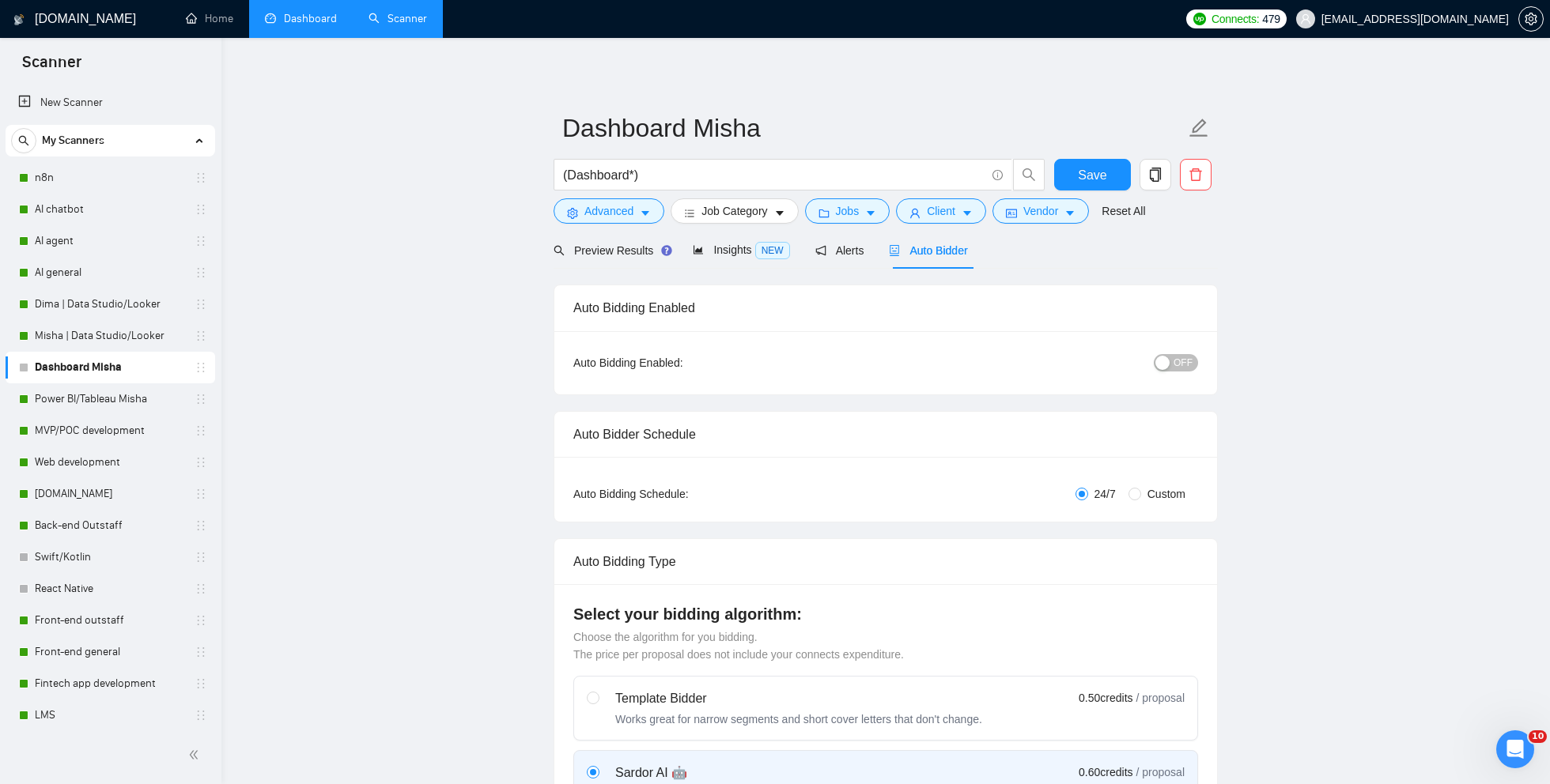
click at [306, 24] on link "Dashboard" at bounding box center [301, 19] width 72 height 13
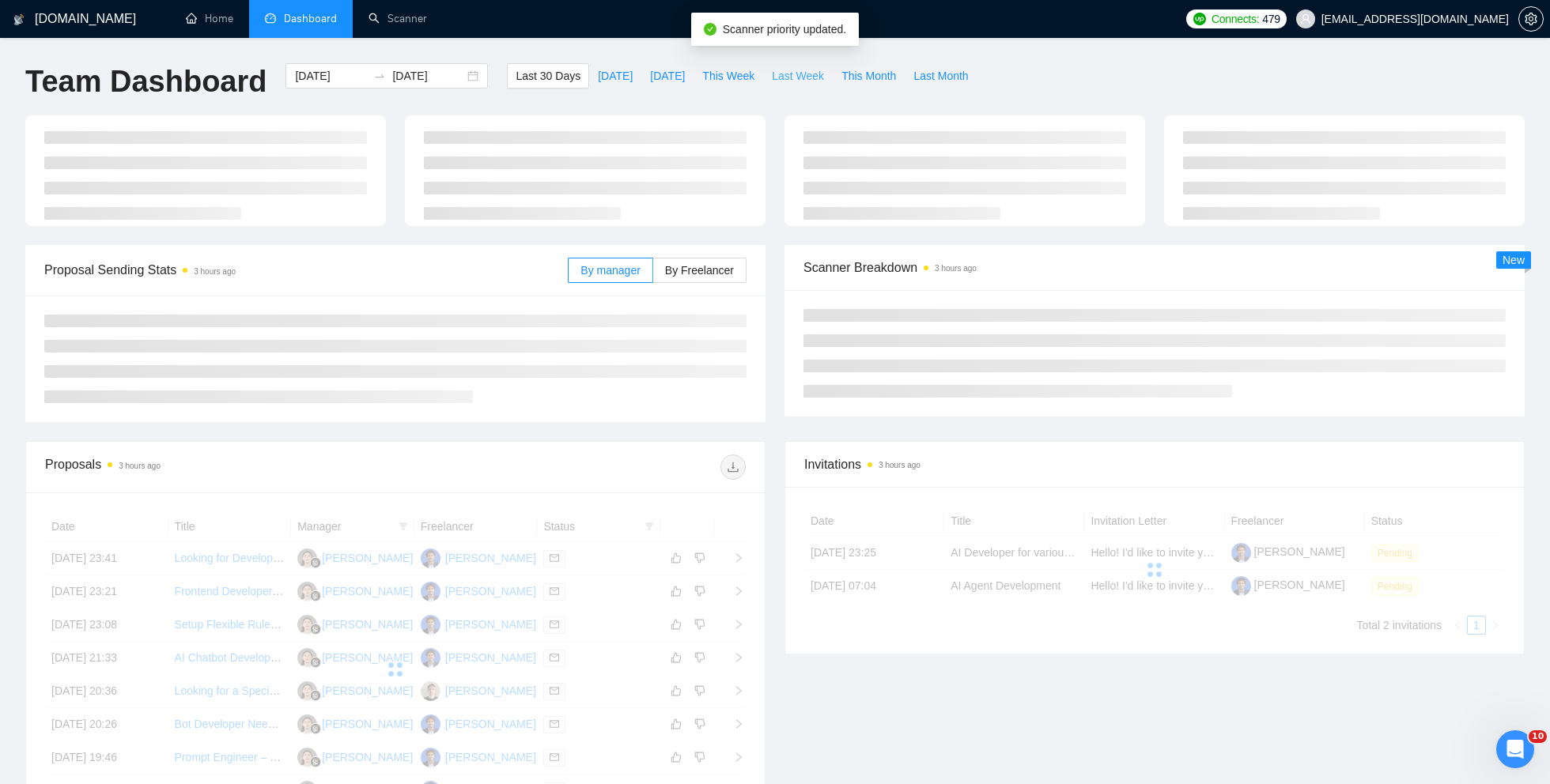
click at [809, 81] on span "Last Week" at bounding box center [798, 75] width 52 height 17
type input "[DATE]"
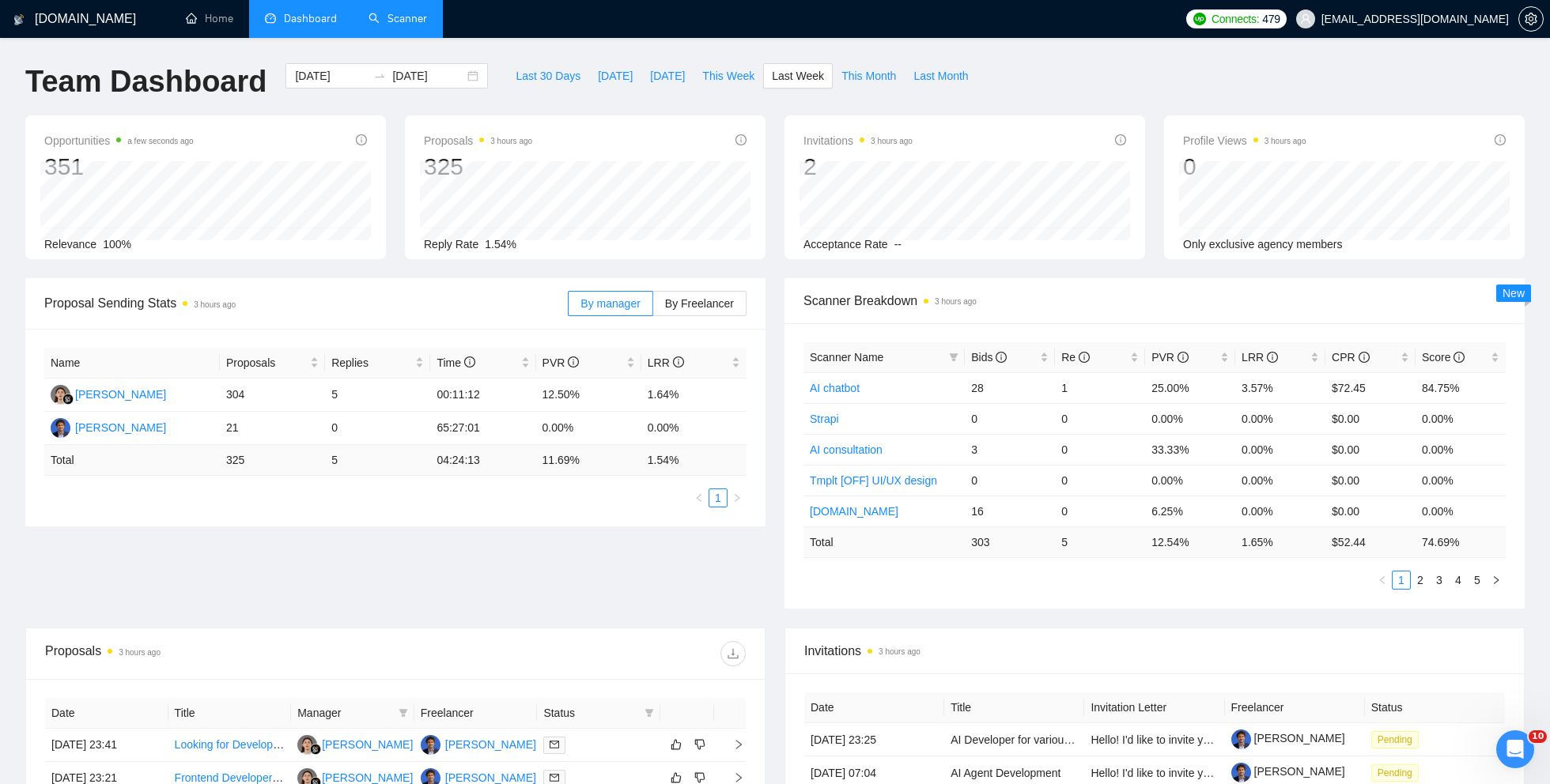
click at [408, 20] on link "Scanner" at bounding box center [398, 19] width 59 height 13
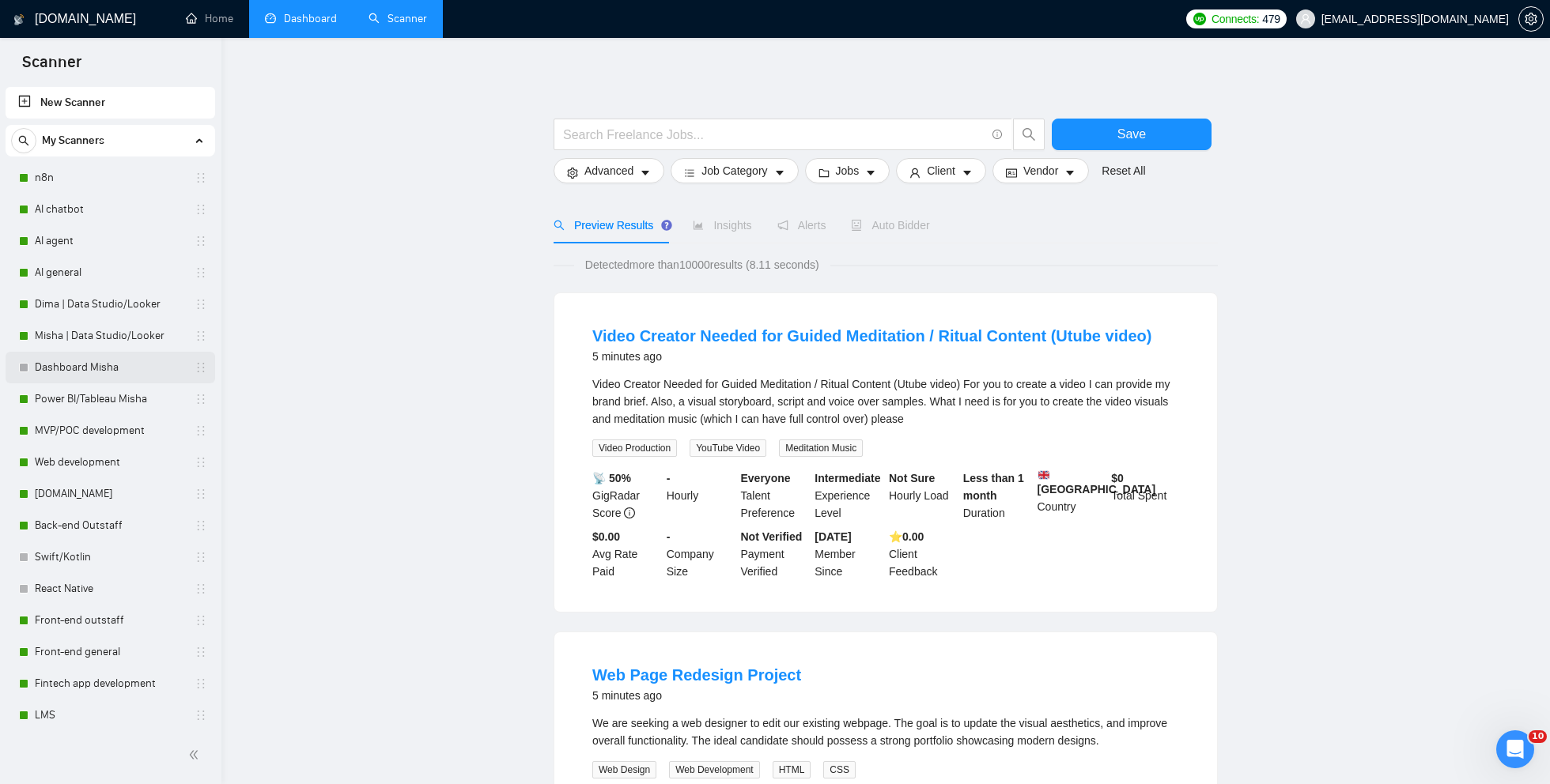
click at [68, 372] on link "Dashboard Misha" at bounding box center [110, 368] width 150 height 32
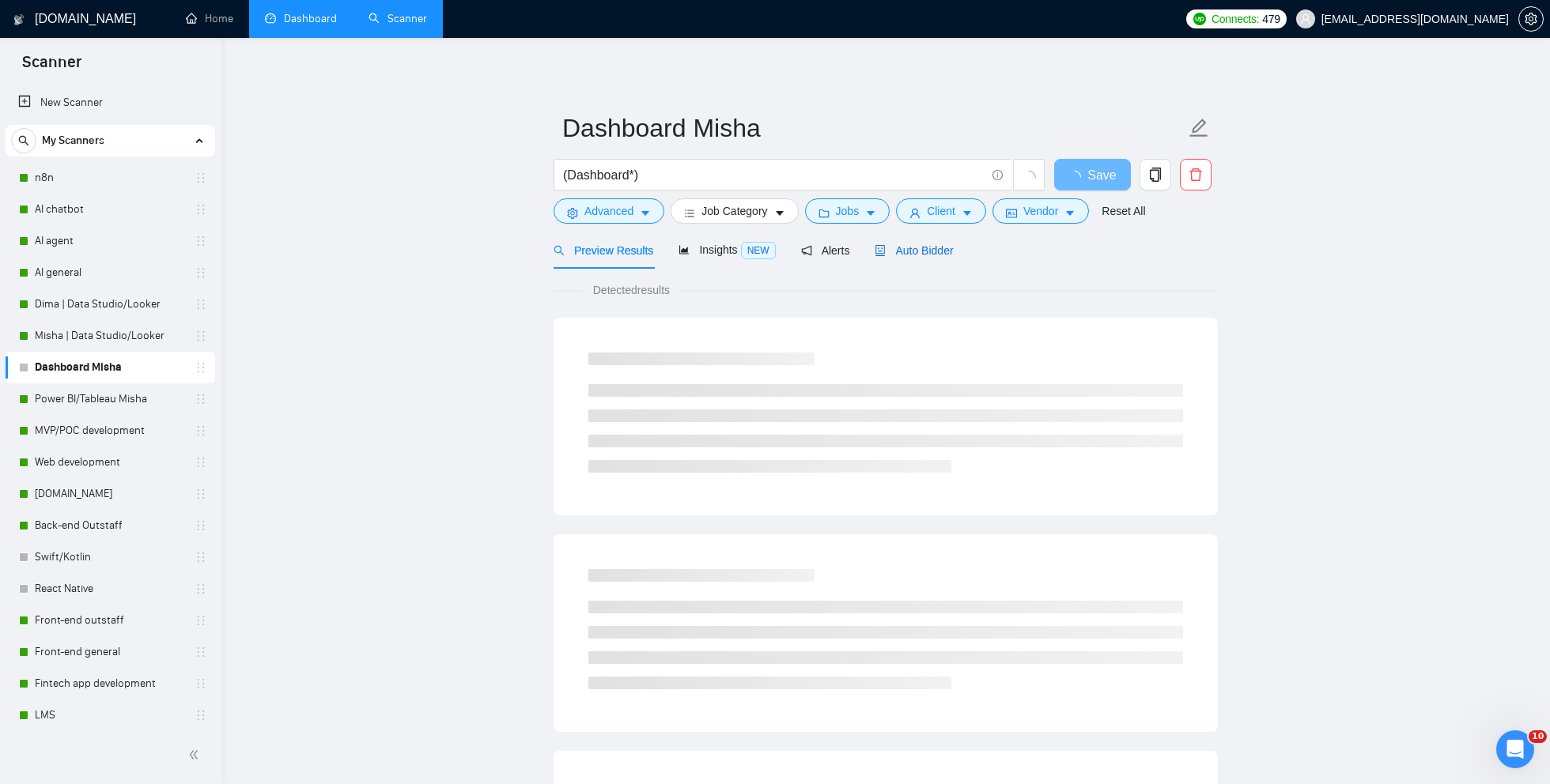
click at [910, 252] on span "Auto Bidder" at bounding box center [913, 250] width 78 height 12
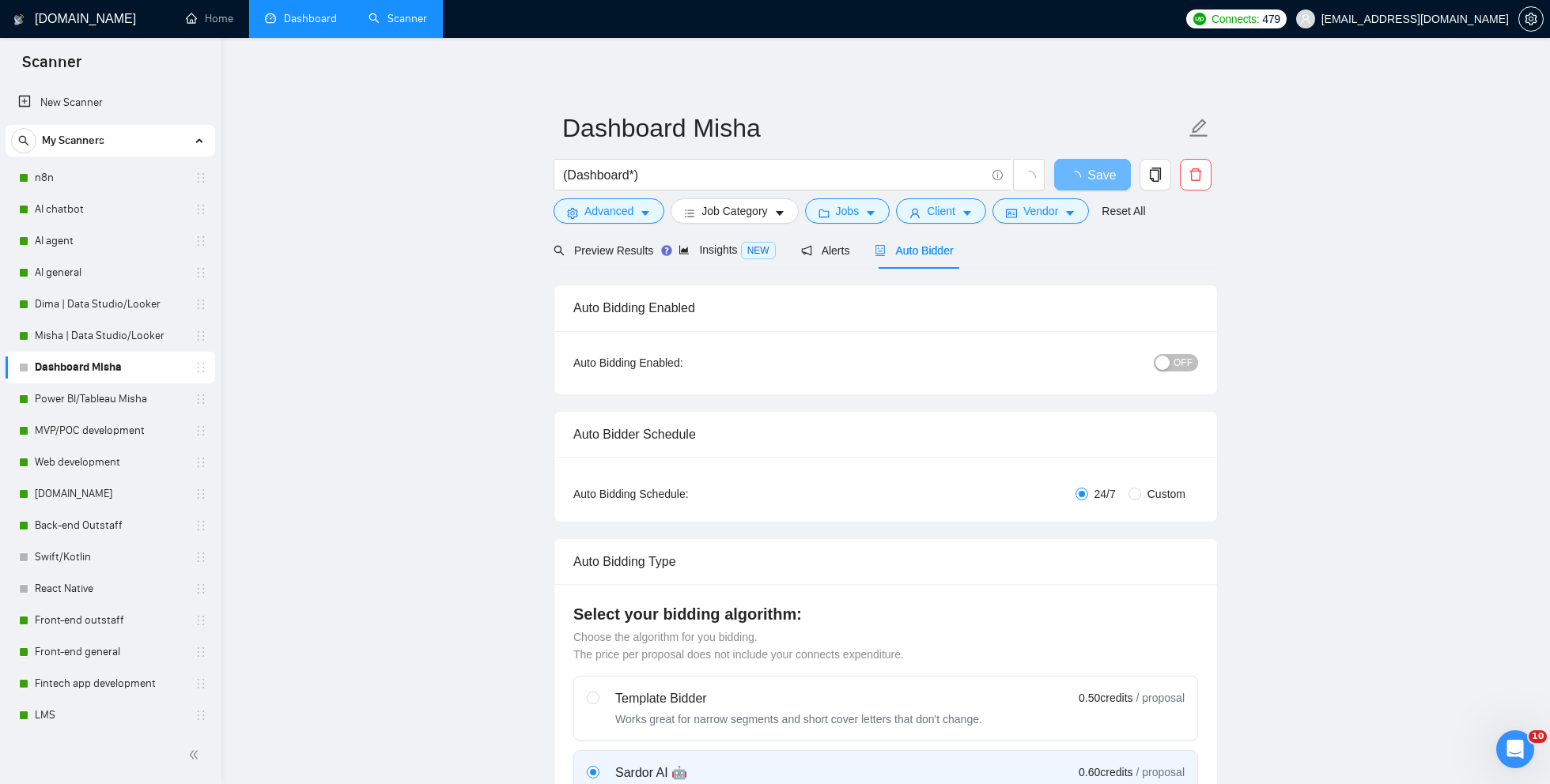
click at [1178, 370] on span "OFF" at bounding box center [1182, 363] width 19 height 17
click at [1082, 185] on button "Save" at bounding box center [1092, 175] width 77 height 32
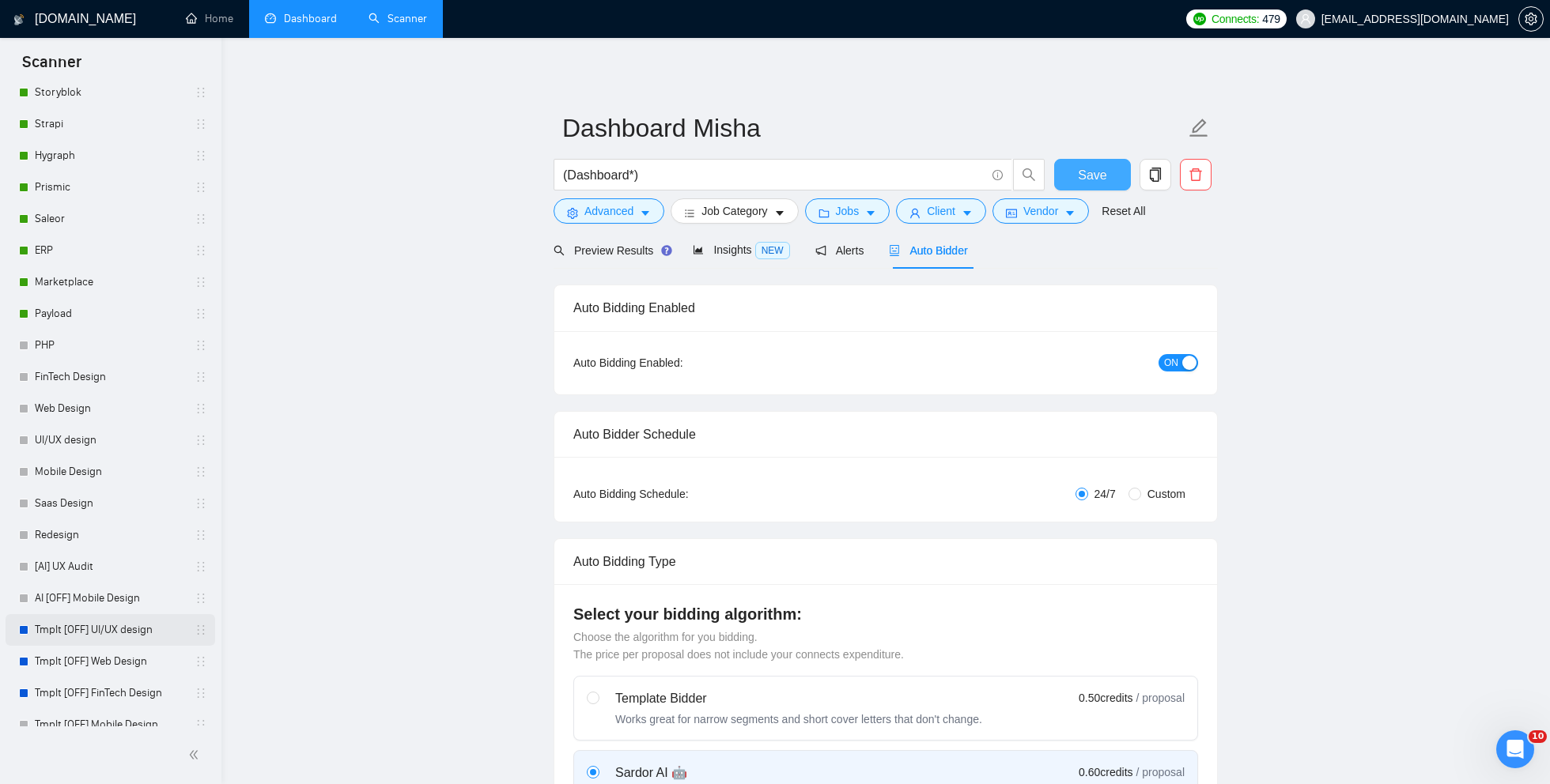
scroll to position [826, 0]
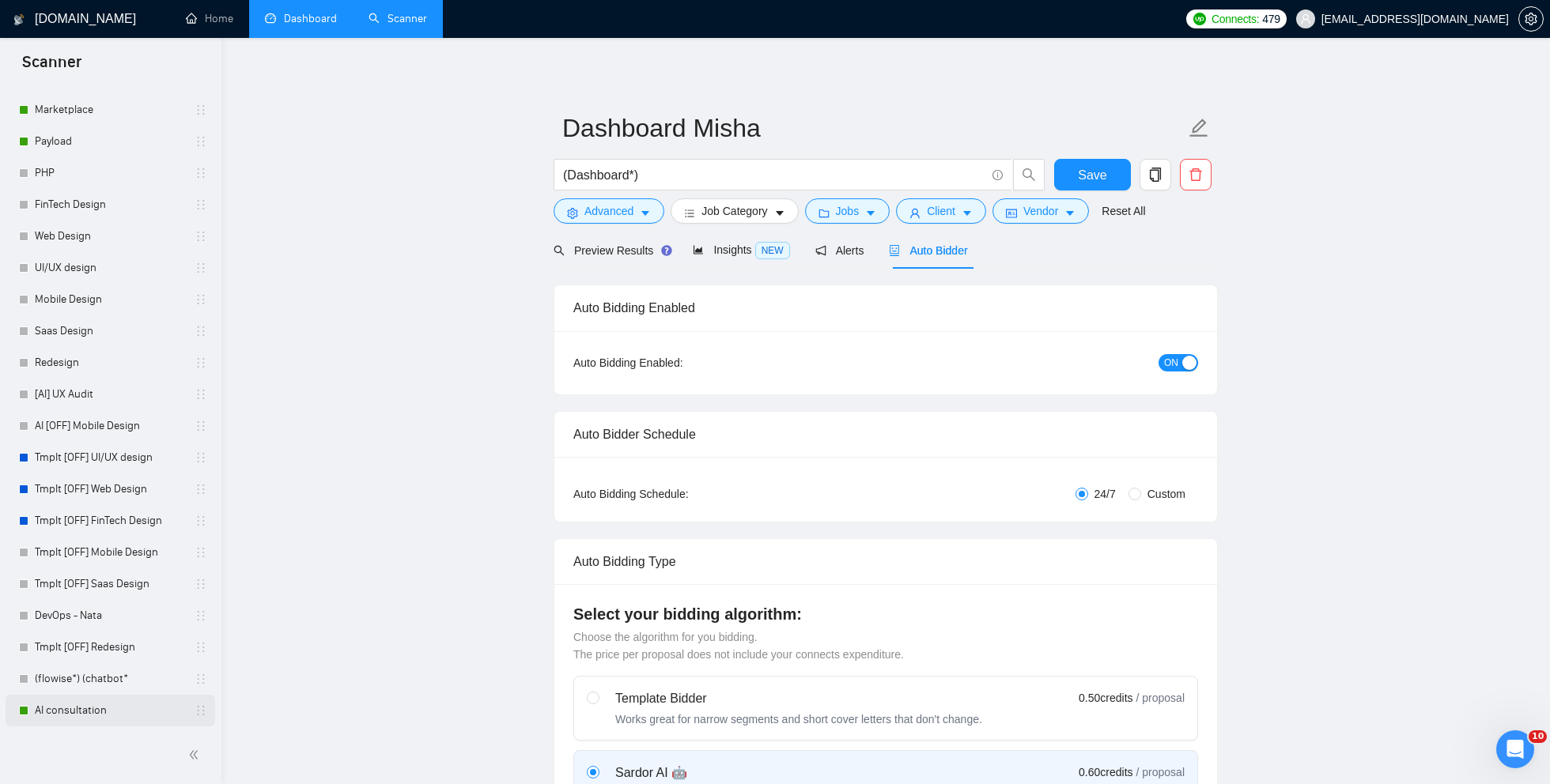
click at [146, 712] on link "AI consultation" at bounding box center [110, 710] width 150 height 32
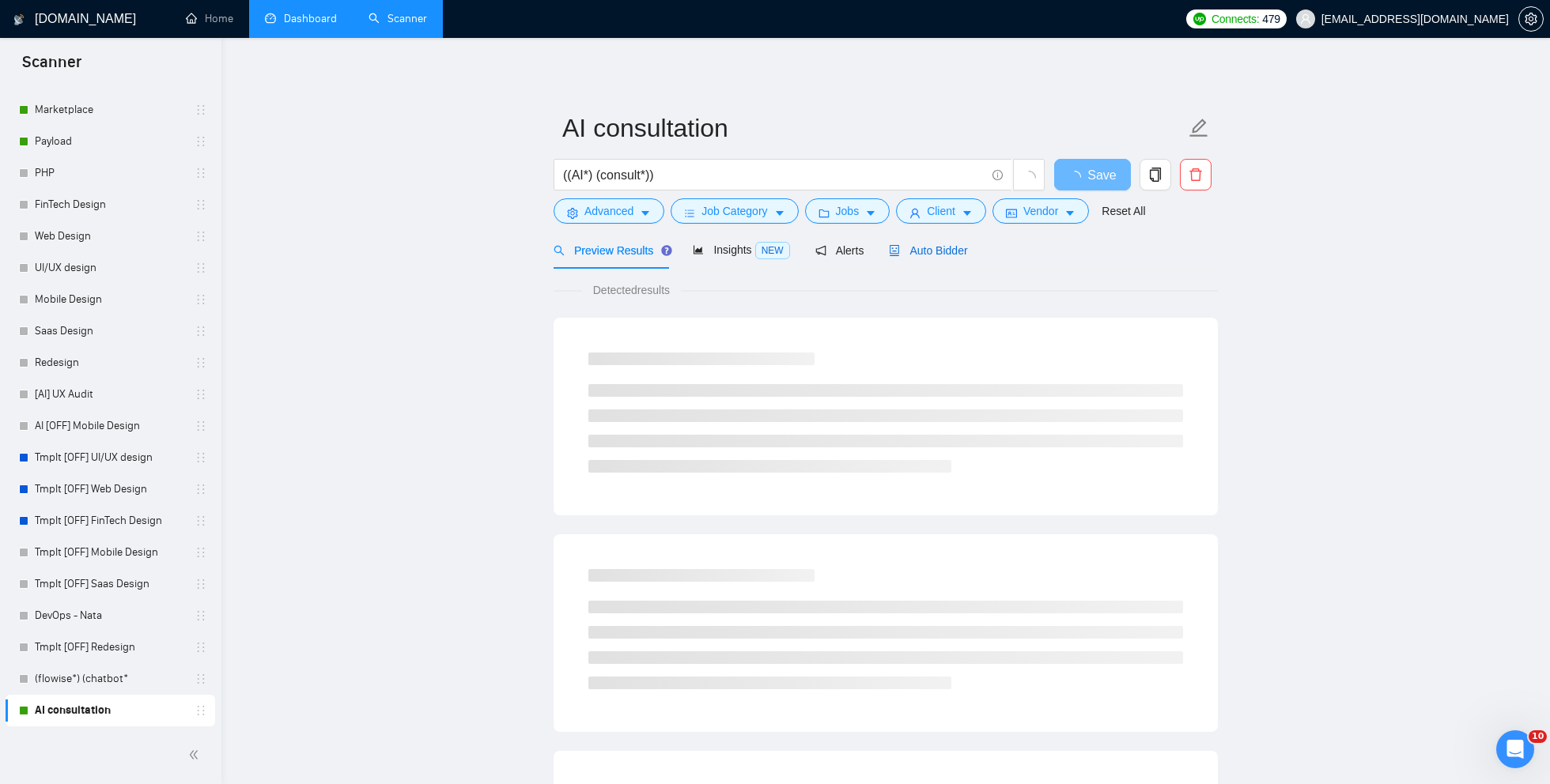
click at [919, 254] on span "Auto Bidder" at bounding box center [928, 250] width 78 height 12
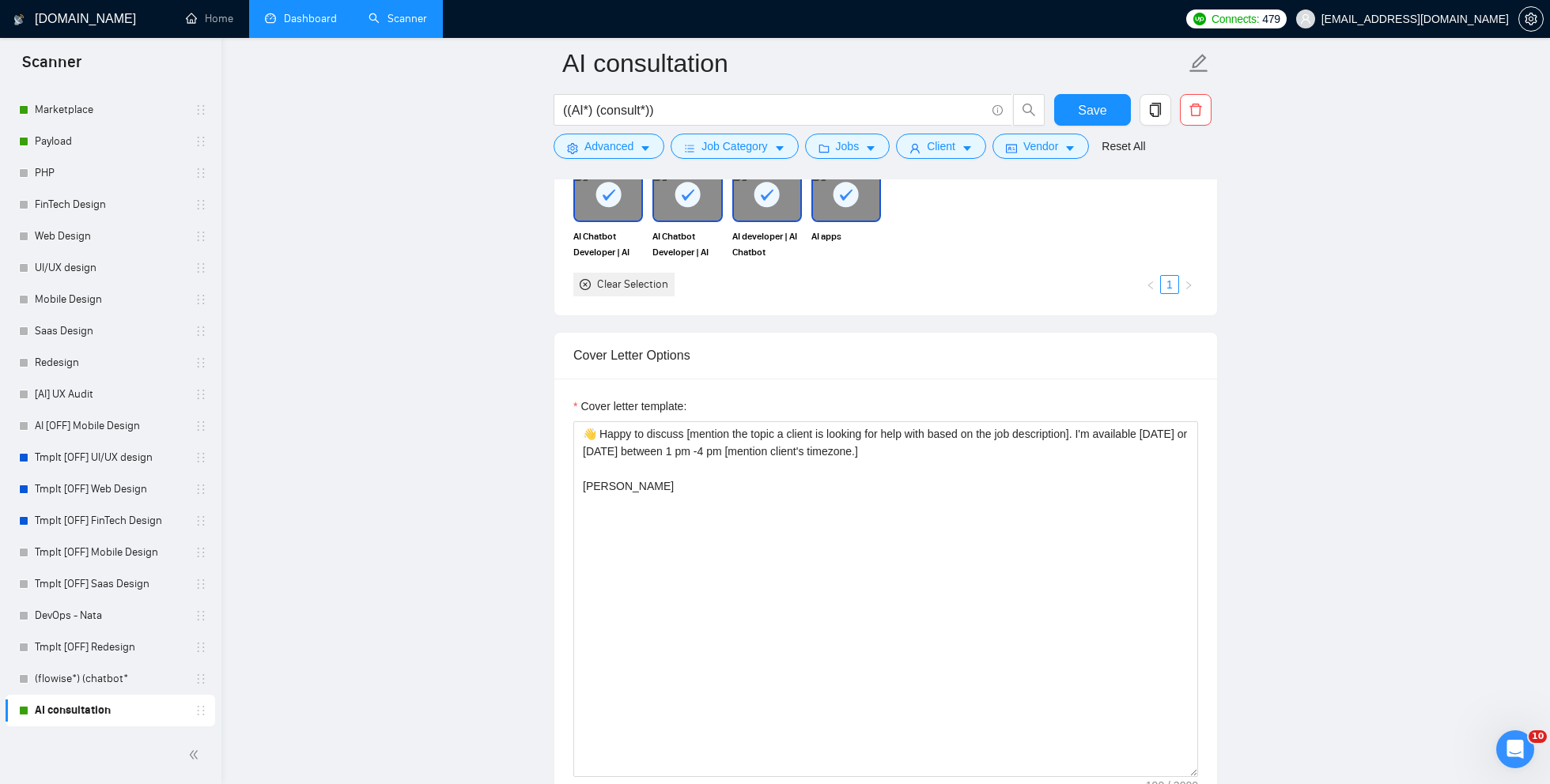
scroll to position [1544, 0]
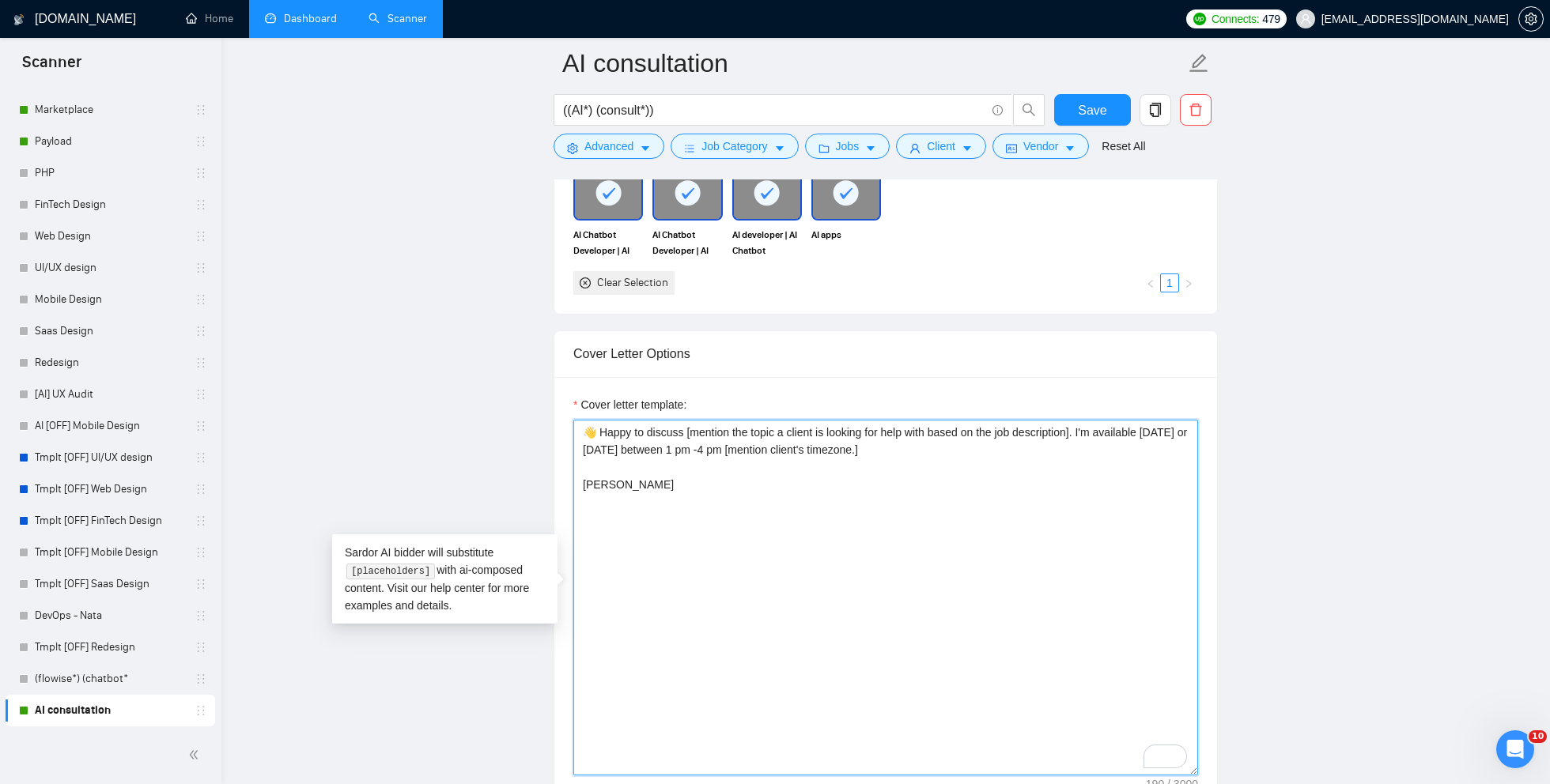
drag, startPoint x: 686, startPoint y: 430, endPoint x: 648, endPoint y: 430, distance: 38.0
click at [648, 430] on textarea "👋 Happy to discuss [mention the topic a client is looking for help with based o…" at bounding box center [886, 598] width 625 height 356
type textarea "👋 Happy to talk about [mention the topic a client is looking for help with base…"
drag, startPoint x: 1094, startPoint y: 115, endPoint x: 984, endPoint y: 344, distance: 254.0
click at [1094, 115] on span "Save" at bounding box center [1092, 110] width 29 height 20
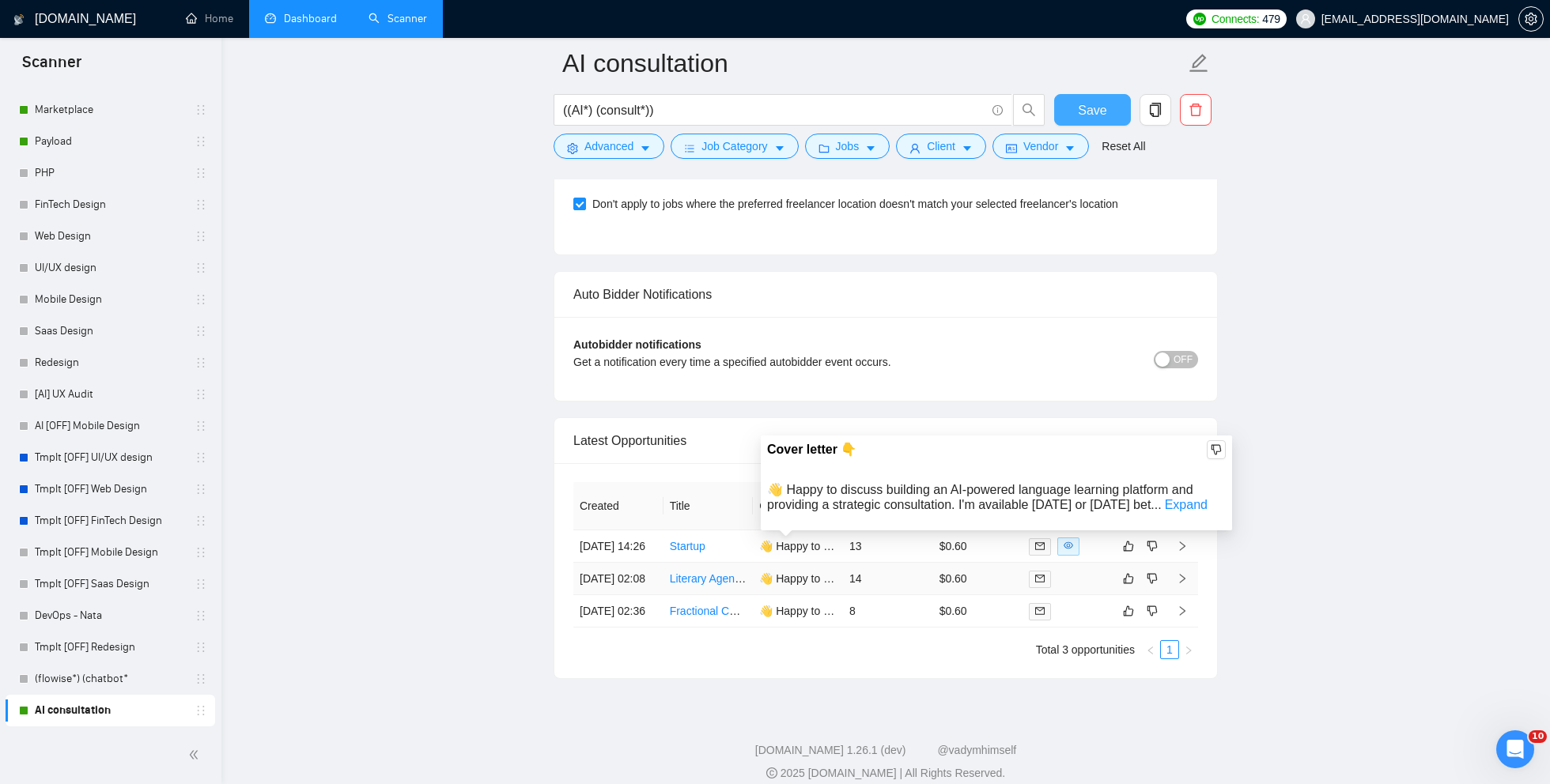
scroll to position [3685, 0]
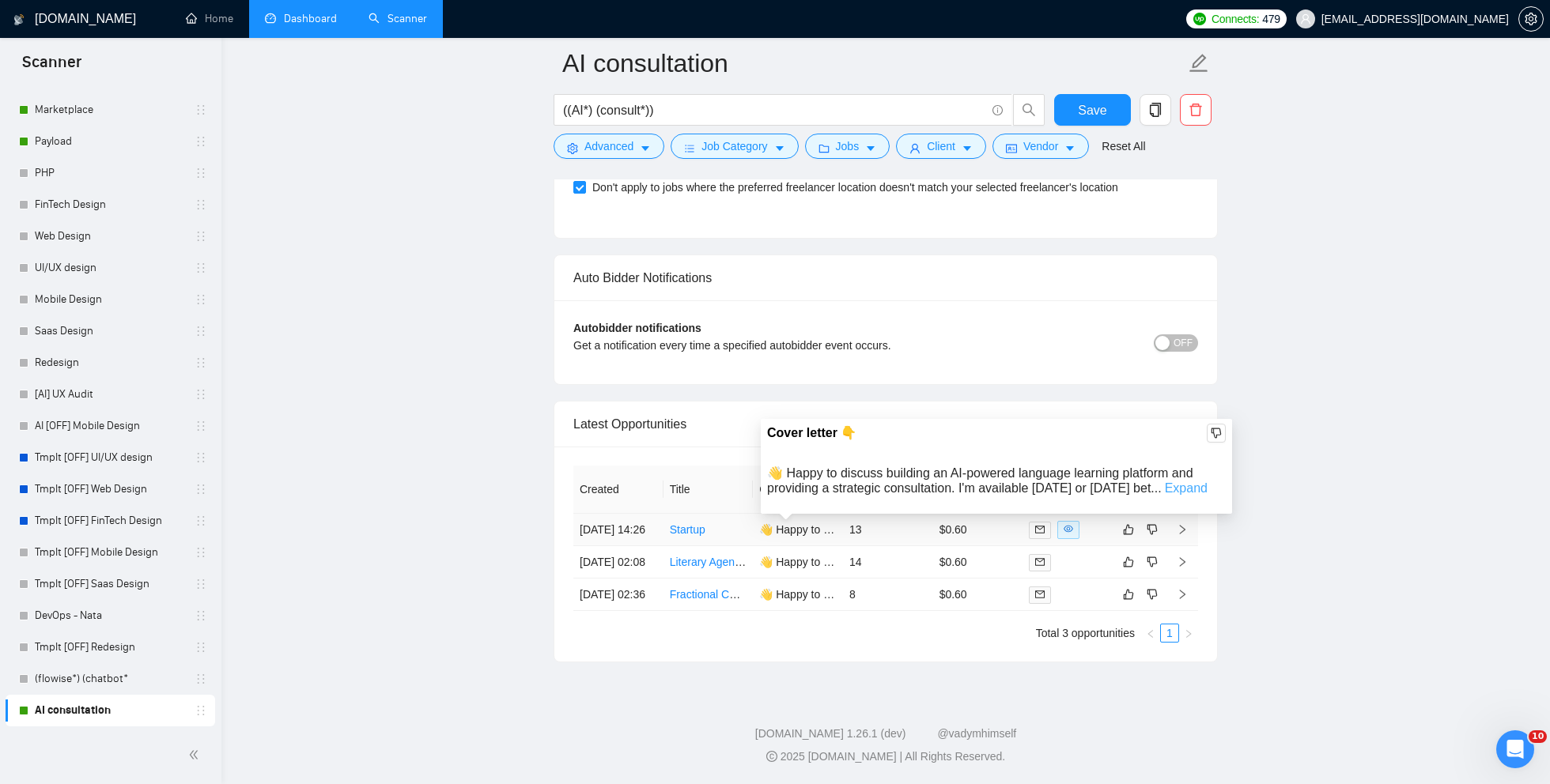
click at [1195, 481] on link "Expand" at bounding box center [1186, 488] width 42 height 13
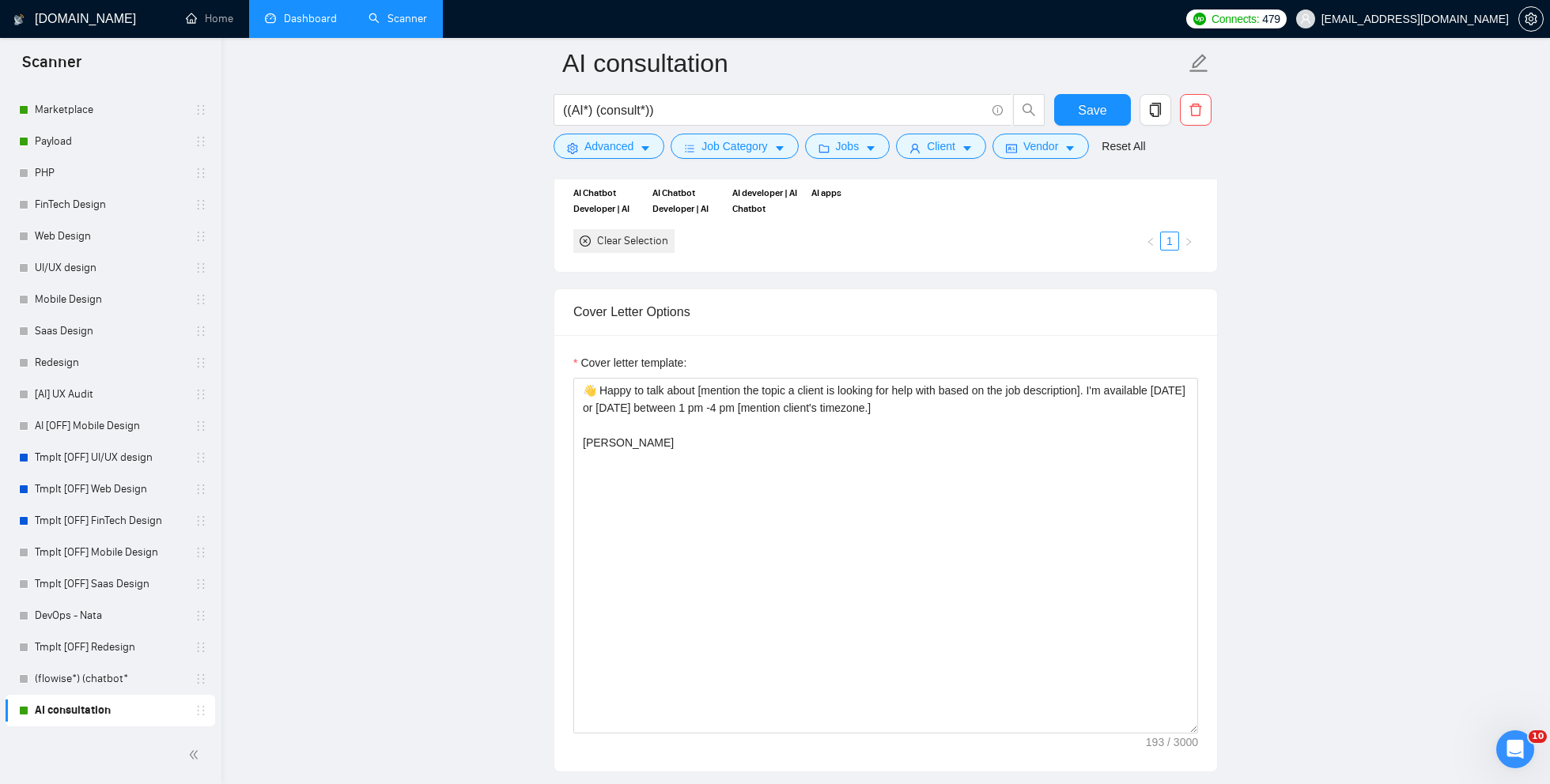
scroll to position [1558, 0]
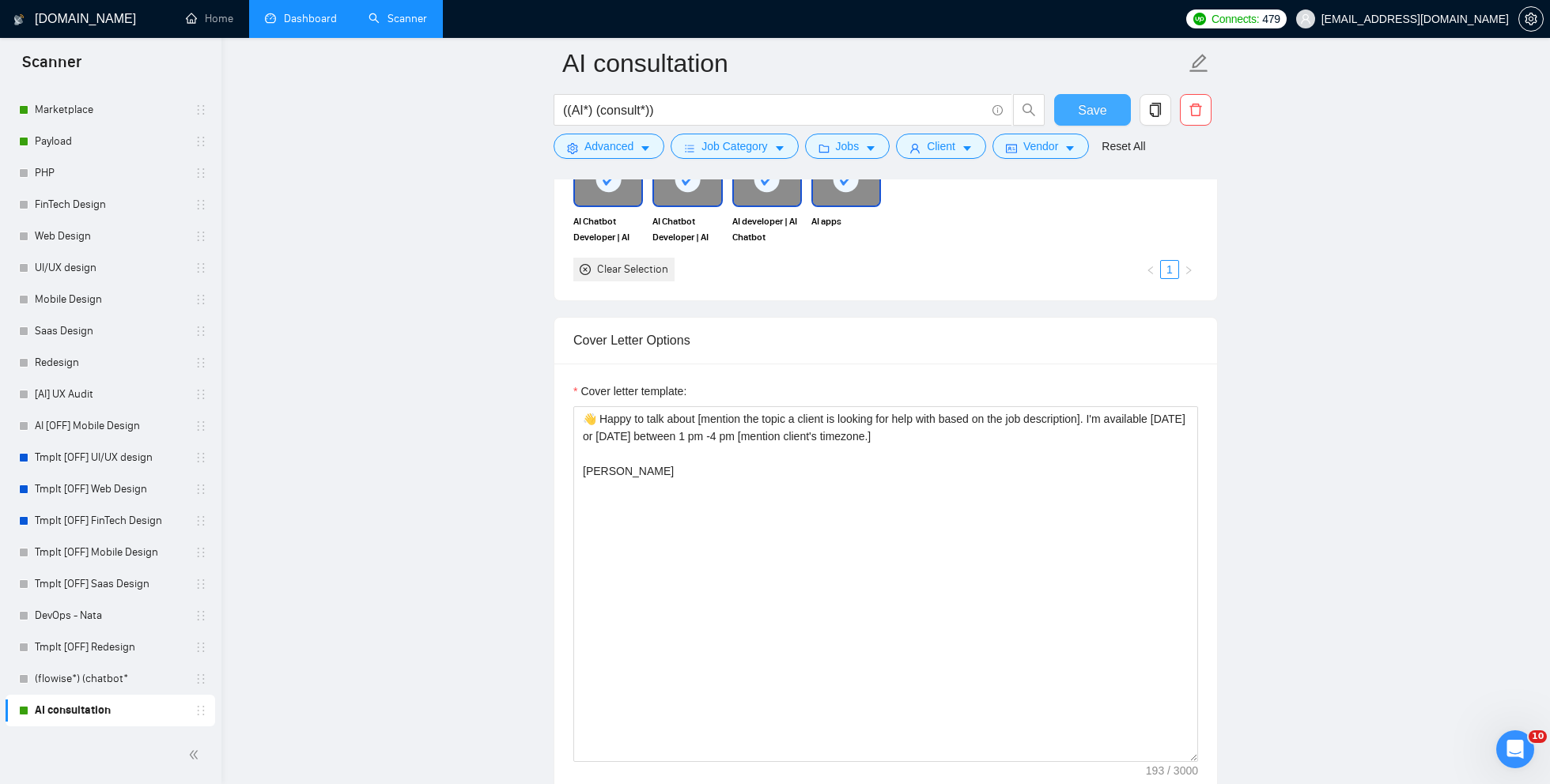
click at [1086, 109] on span "Save" at bounding box center [1092, 110] width 29 height 20
click at [306, 23] on link "Dashboard" at bounding box center [301, 19] width 72 height 13
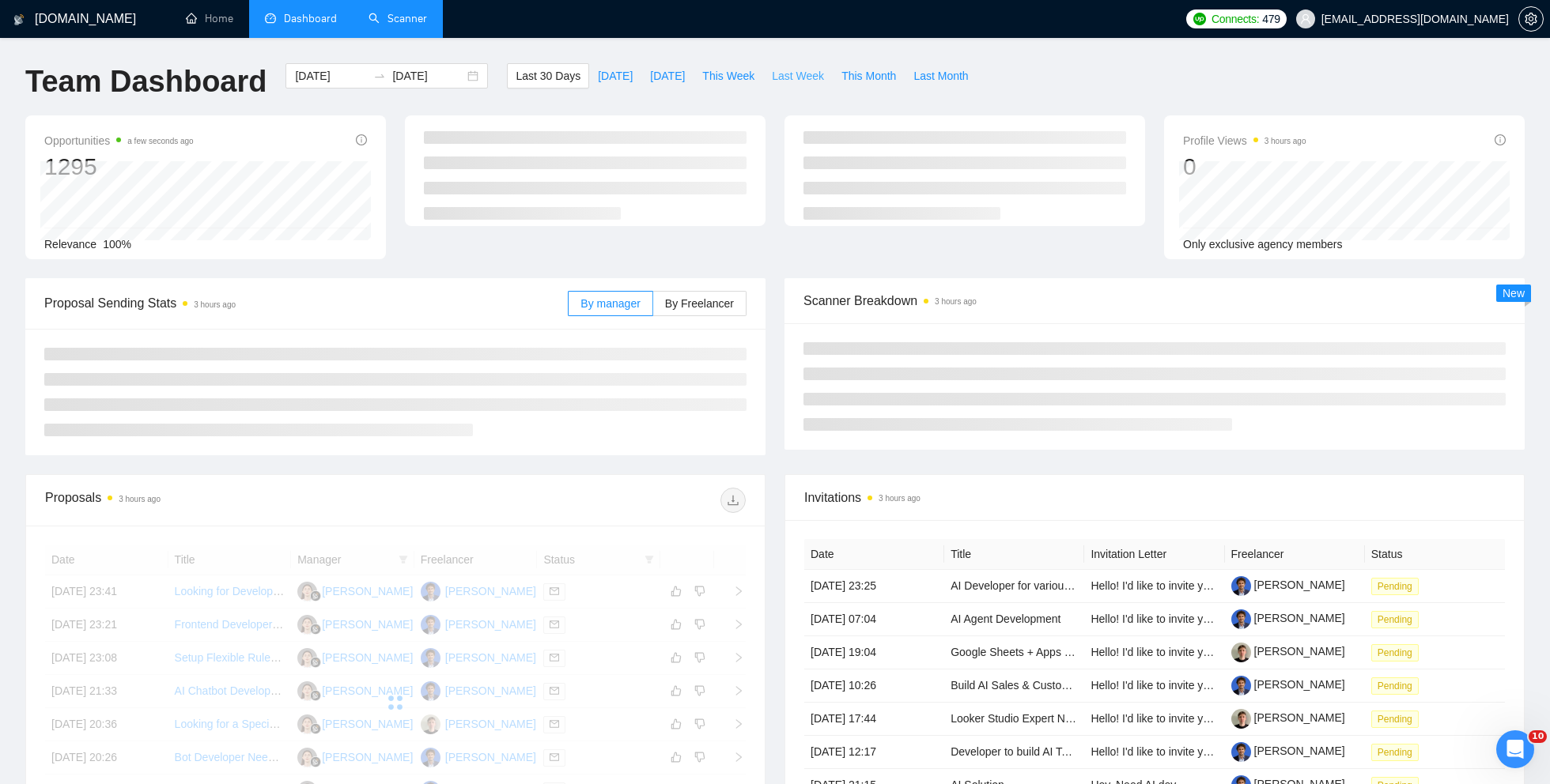
click at [783, 74] on span "Last Week" at bounding box center [798, 75] width 52 height 17
type input "[DATE]"
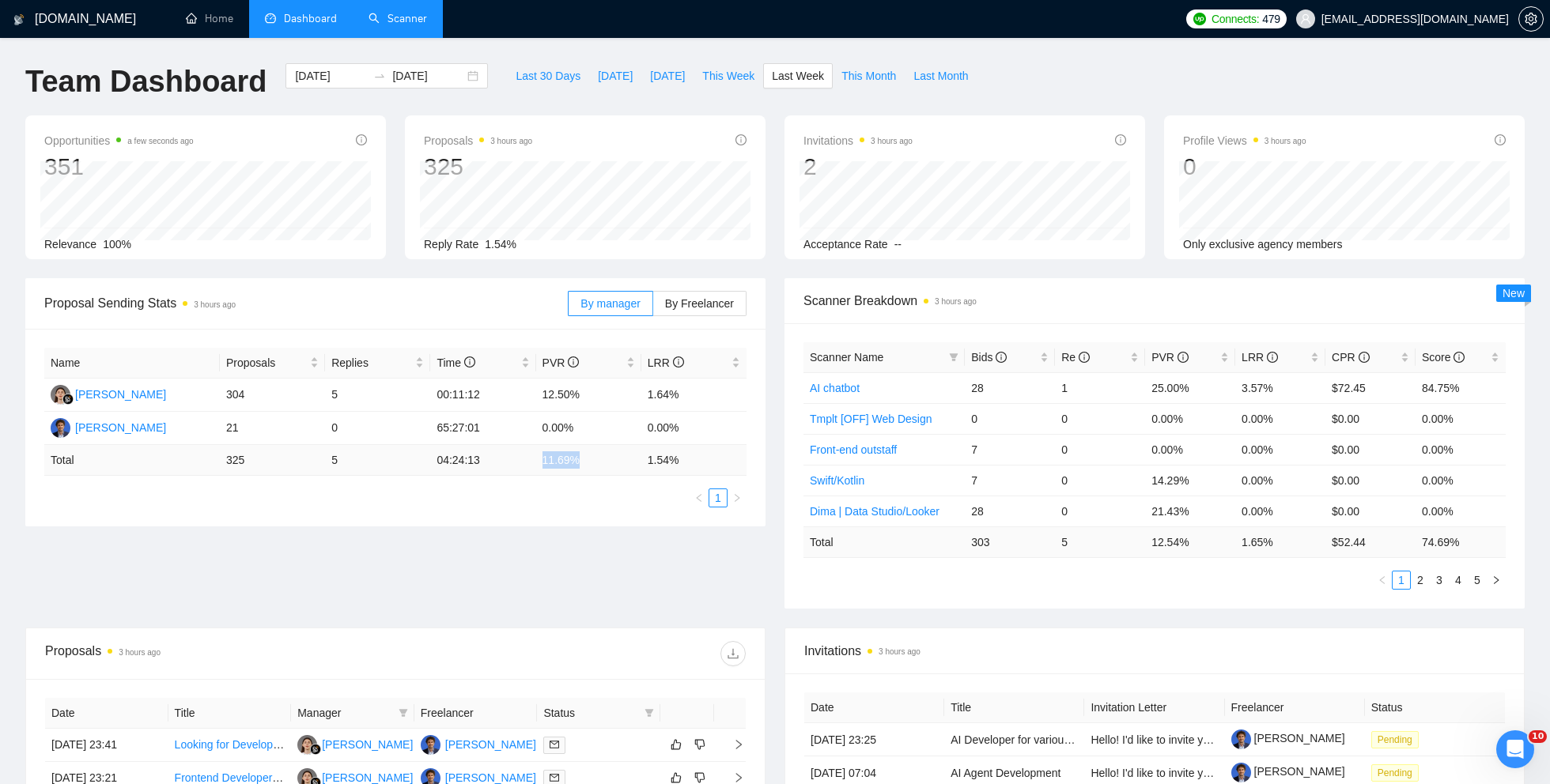
drag, startPoint x: 542, startPoint y: 460, endPoint x: 580, endPoint y: 456, distance: 38.2
click at [582, 458] on td "11.69 %" at bounding box center [588, 461] width 105 height 31
copy td "11.69 %"
drag, startPoint x: 648, startPoint y: 462, endPoint x: 699, endPoint y: 461, distance: 51.0
click at [699, 461] on td "1.54 %" at bounding box center [694, 461] width 105 height 31
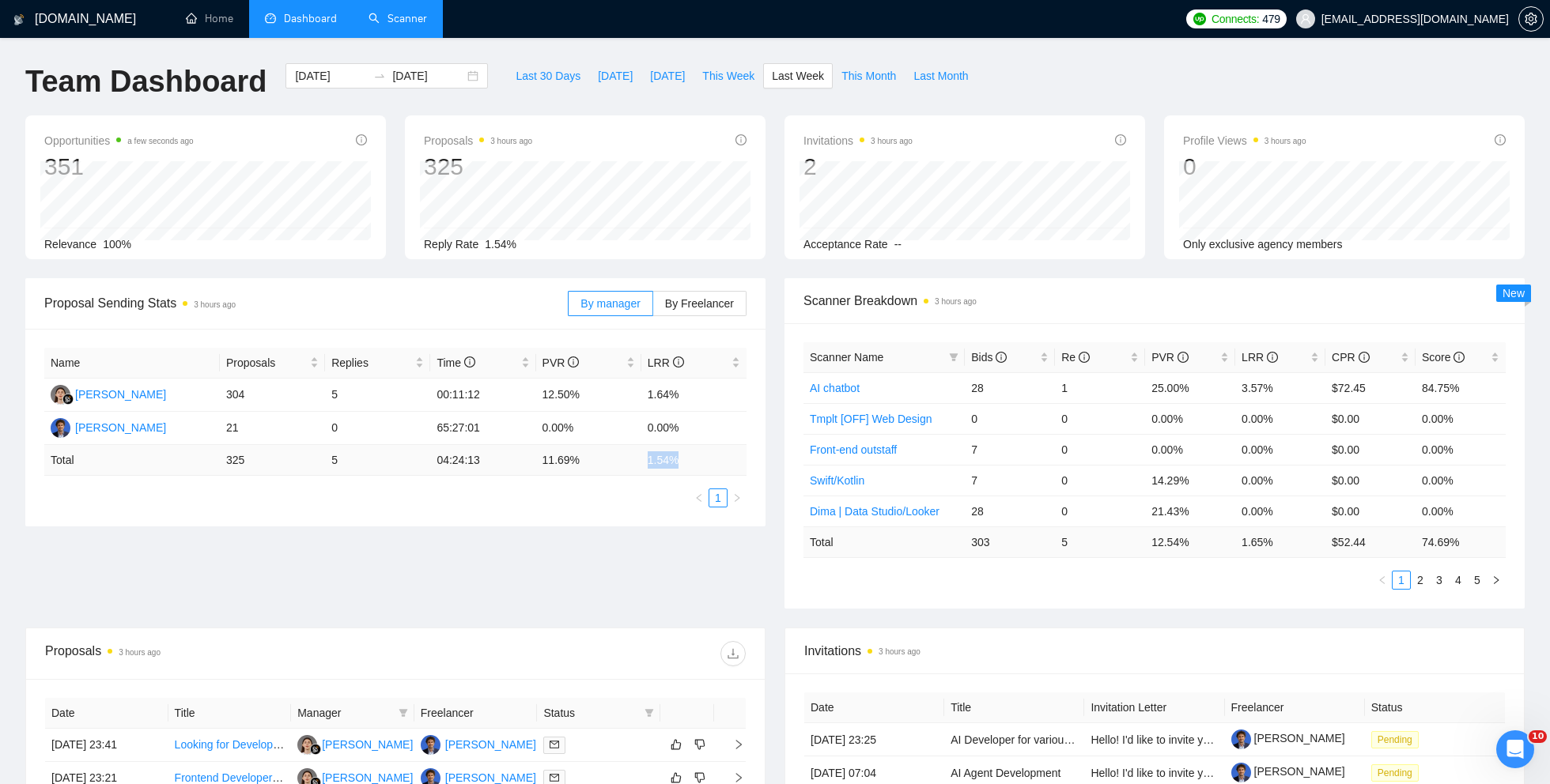
copy td "1.54 %"
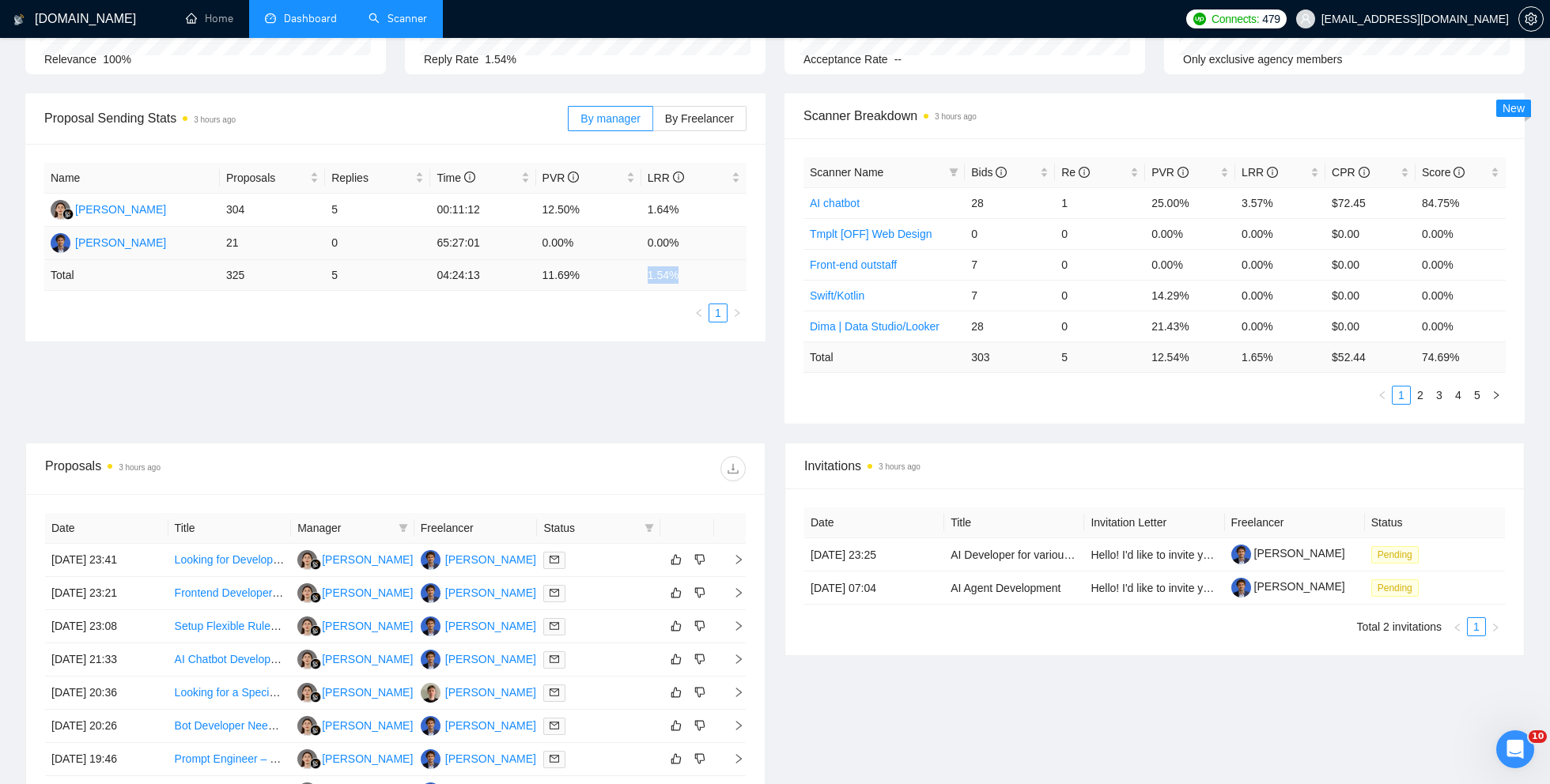
scroll to position [209, 0]
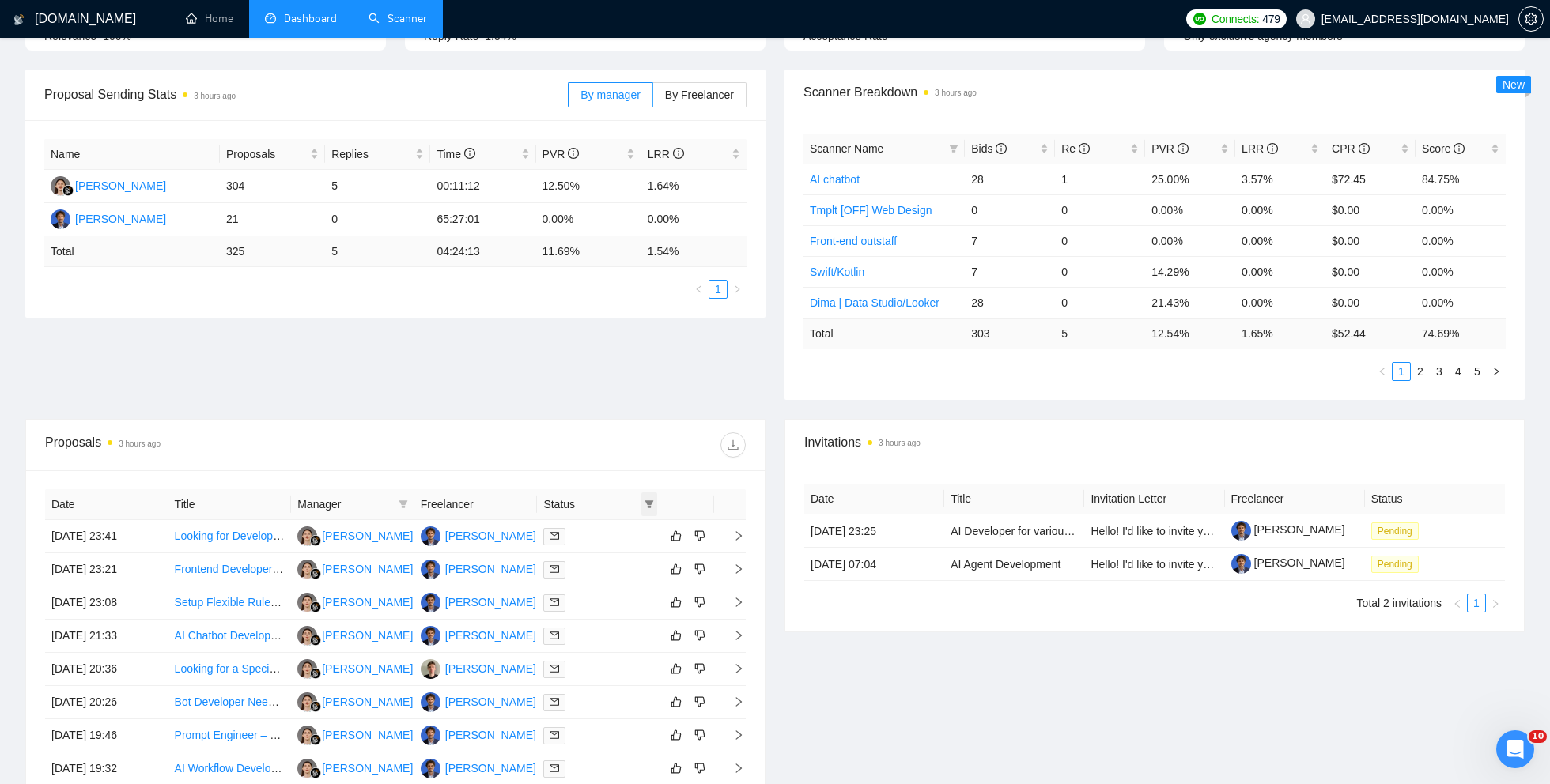
click at [647, 503] on icon "filter" at bounding box center [650, 505] width 10 height 10
click at [601, 534] on span "Chat" at bounding box center [599, 532] width 30 height 12
checkbox input "true"
click at [543, 449] on div at bounding box center [570, 444] width 351 height 25
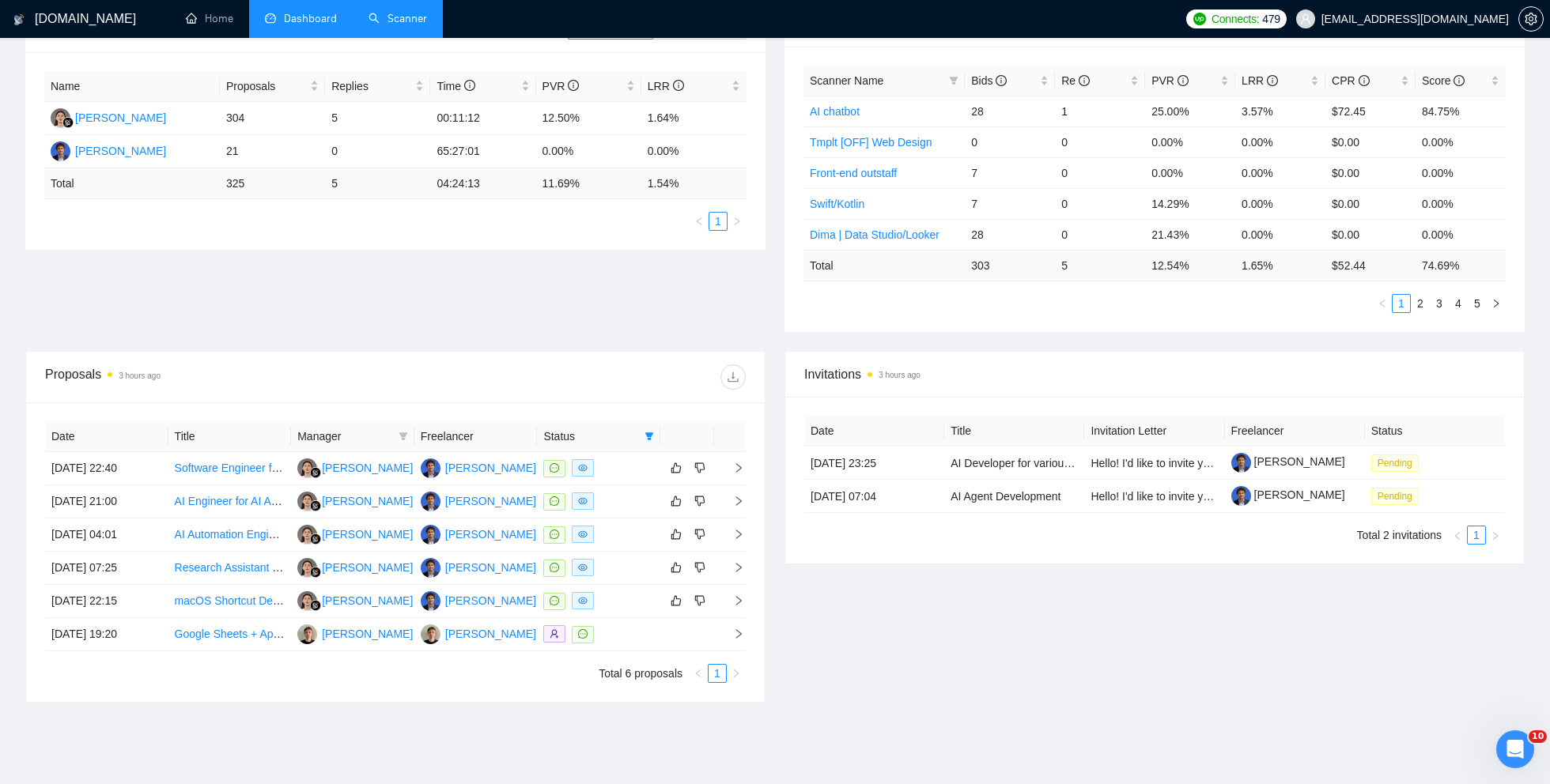
scroll to position [280, 0]
click at [308, 292] on div "Proposal Sending Stats 3 hours ago By manager By Freelancer Name Proposals Repl…" at bounding box center [775, 173] width 1518 height 350
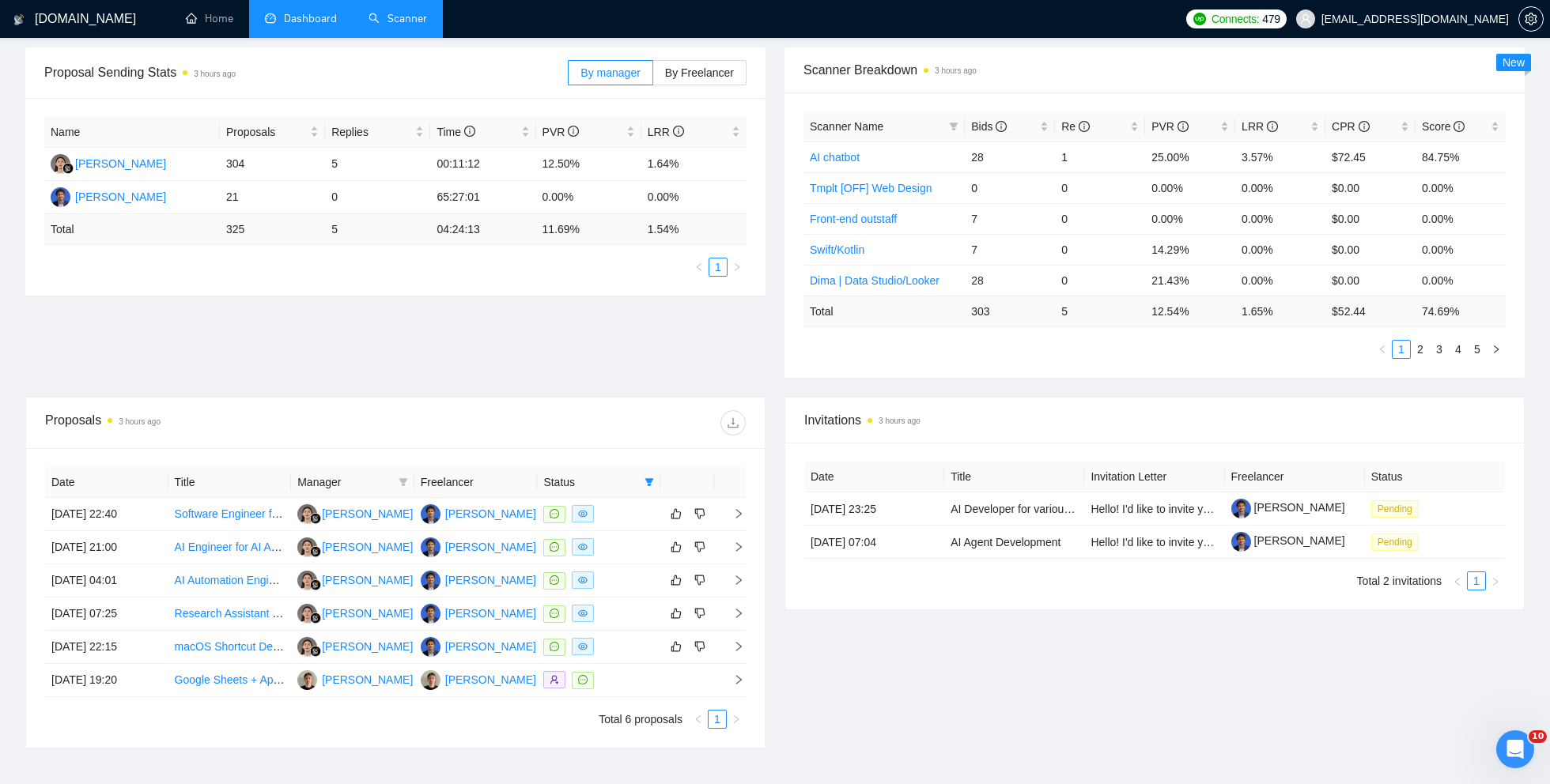
scroll to position [0, 0]
